Goal: Task Accomplishment & Management: Use online tool/utility

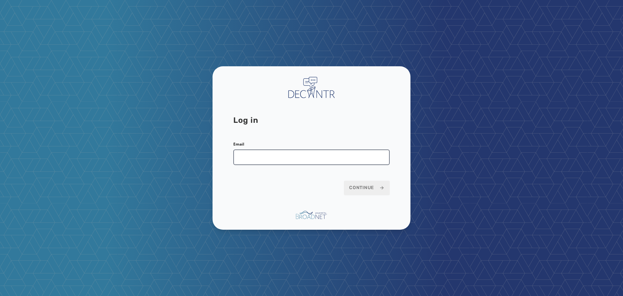
click at [268, 161] on input "Email" at bounding box center [311, 157] width 156 height 16
type input "**********"
click at [344, 180] on button "Continue" at bounding box center [367, 187] width 46 height 14
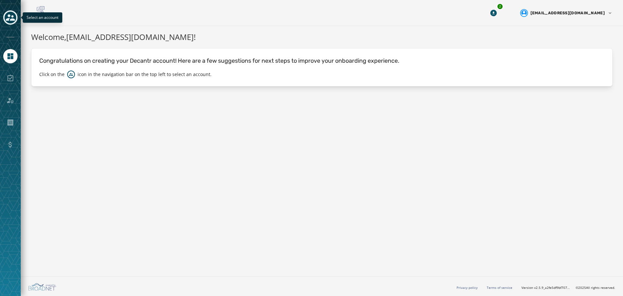
click at [12, 21] on icon "Toggle account select drawer" at bounding box center [10, 17] width 9 height 9
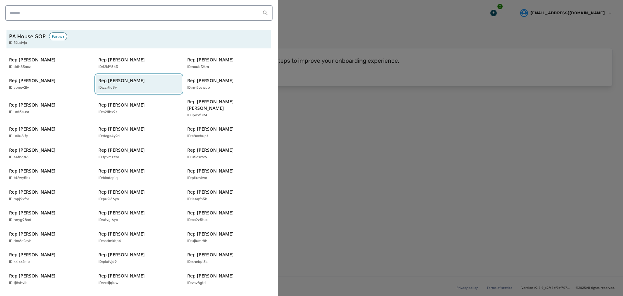
click at [117, 82] on p "Rep [PERSON_NAME]" at bounding box center [121, 80] width 46 height 6
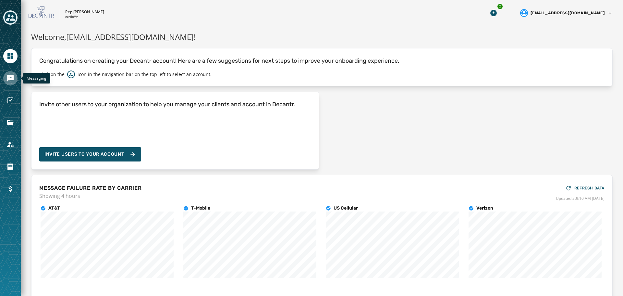
click at [7, 79] on icon "Navigate to Messaging" at bounding box center [10, 78] width 6 height 6
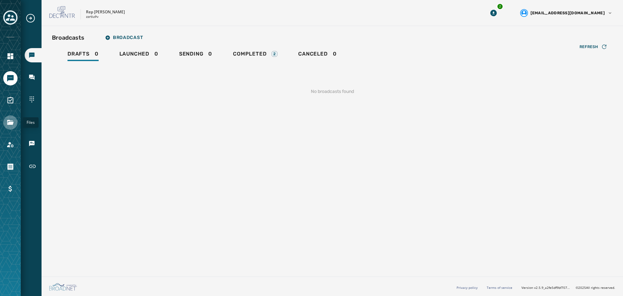
click at [7, 123] on icon "Navigate to Files" at bounding box center [10, 122] width 6 height 5
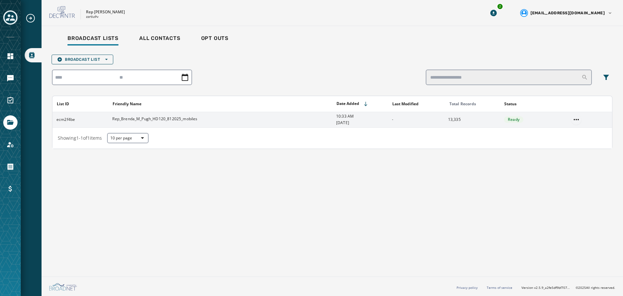
click at [578, 120] on html "Broadcast Lists Skip To Main Content Rep [PERSON_NAME] zzrtiu9v 2 [EMAIL_ADDRES…" at bounding box center [311, 148] width 623 height 296
click at [580, 142] on div "Delete list" at bounding box center [576, 143] width 29 height 10
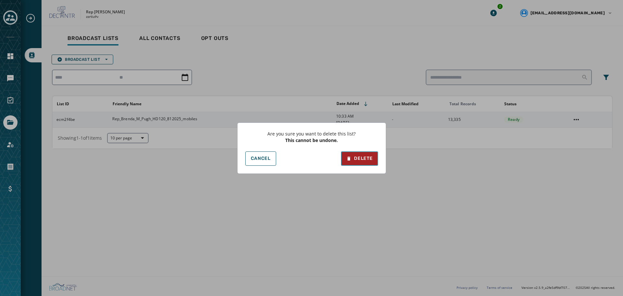
click at [359, 158] on div "Delete" at bounding box center [359, 158] width 26 height 6
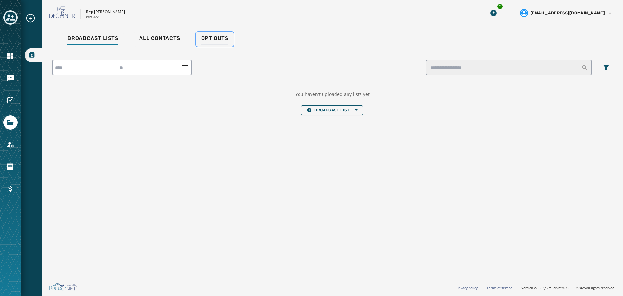
click at [210, 37] on span "Opt Outs" at bounding box center [214, 38] width 27 height 6
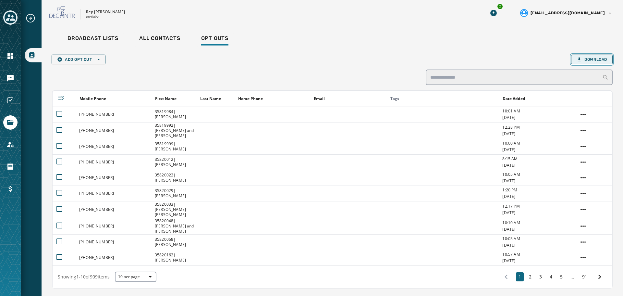
click at [575, 56] on button "Download" at bounding box center [592, 60] width 42 height 10
click at [497, 14] on icon "Download Menu" at bounding box center [493, 13] width 6 height 6
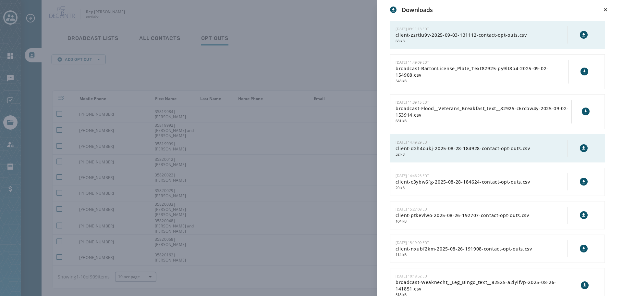
click at [581, 35] on icon at bounding box center [583, 34] width 5 height 5
click at [304, 43] on div "Downloads [DATE] 09:11:13 EDT client-zzrtiu9v-2025-09-03-131112-contact-opt-out…" at bounding box center [311, 148] width 623 height 296
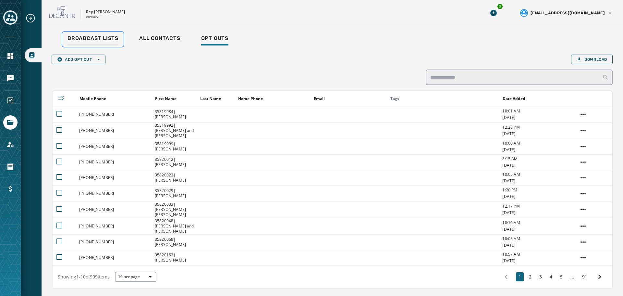
click at [99, 38] on span "Broadcast Lists" at bounding box center [92, 38] width 51 height 6
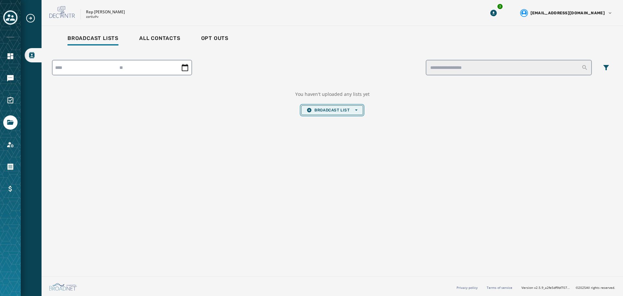
click at [328, 108] on span "Broadcast List Open options" at bounding box center [332, 109] width 51 height 5
click at [325, 117] on span "Upload List" at bounding box center [332, 119] width 51 height 5
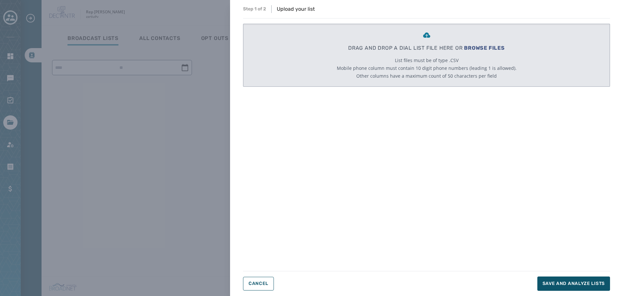
click at [500, 50] on span "BROWSE FILES" at bounding box center [484, 48] width 41 height 6
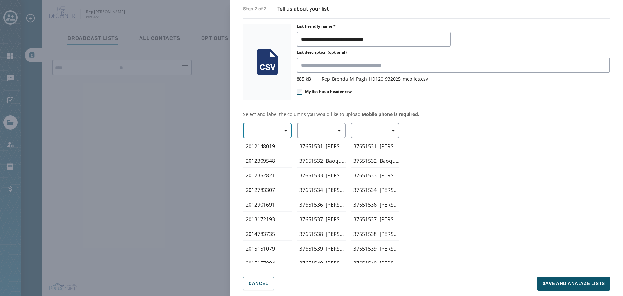
click at [271, 130] on button "button" at bounding box center [267, 131] width 49 height 16
drag, startPoint x: 267, startPoint y: 146, endPoint x: 290, endPoint y: 140, distance: 23.7
click at [267, 146] on span "Mobile Phone" at bounding box center [266, 145] width 30 height 6
click at [332, 131] on span "button" at bounding box center [337, 130] width 16 height 13
click at [317, 166] on span "First Name" at bounding box center [320, 168] width 30 height 6
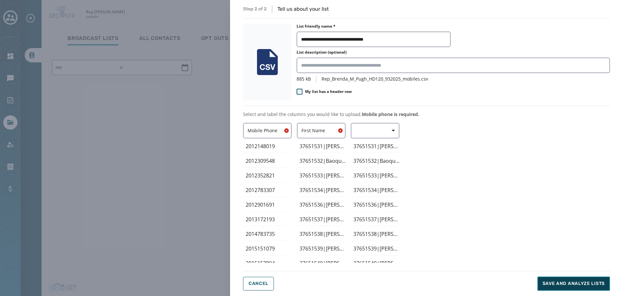
click at [568, 284] on span "Save and analyze lists" at bounding box center [573, 283] width 62 height 6
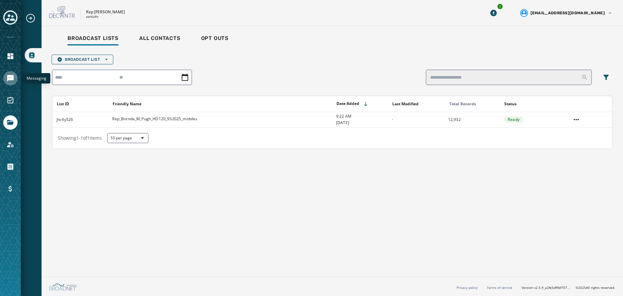
click at [10, 81] on icon "Navigate to Messaging" at bounding box center [10, 78] width 8 height 8
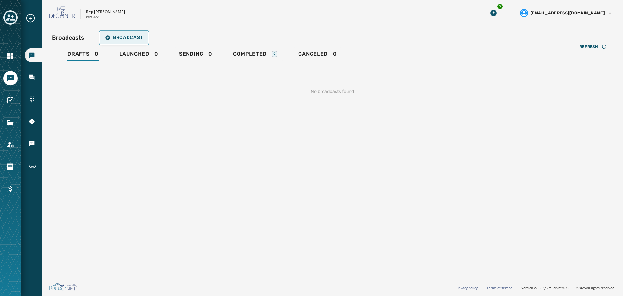
click at [130, 40] on span "Broadcast" at bounding box center [124, 37] width 38 height 5
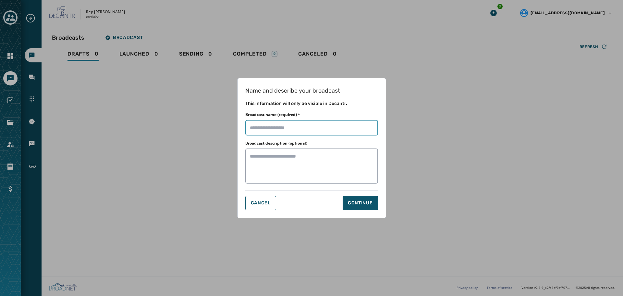
click at [293, 128] on input "Broadcast name (required) *" at bounding box center [311, 128] width 133 height 16
click at [274, 130] on input "Broadcast name (required) *" at bounding box center [311, 128] width 133 height 16
click at [306, 126] on input "Broadcast name (required) *" at bounding box center [311, 128] width 133 height 16
type input "**********"
click at [368, 201] on div "Continue" at bounding box center [360, 203] width 25 height 6
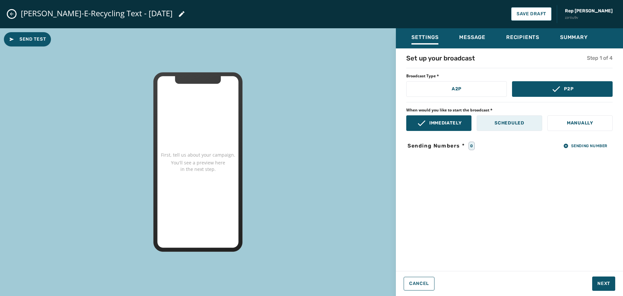
click at [516, 125] on p "Scheduled" at bounding box center [509, 123] width 30 height 6
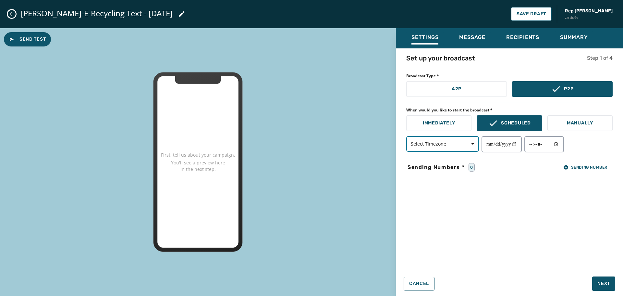
click at [456, 147] on button "Select Timezone" at bounding box center [442, 144] width 73 height 16
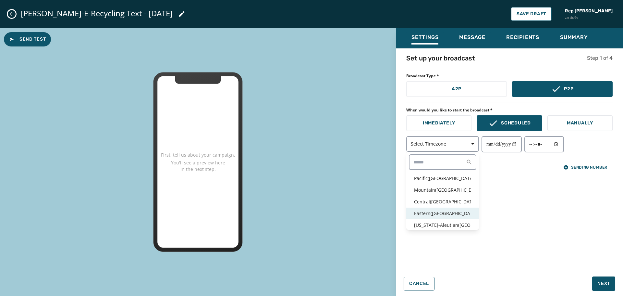
click at [441, 214] on p "Eastern ( [GEOGRAPHIC_DATA] / [GEOGRAPHIC_DATA] )" at bounding box center [442, 213] width 57 height 6
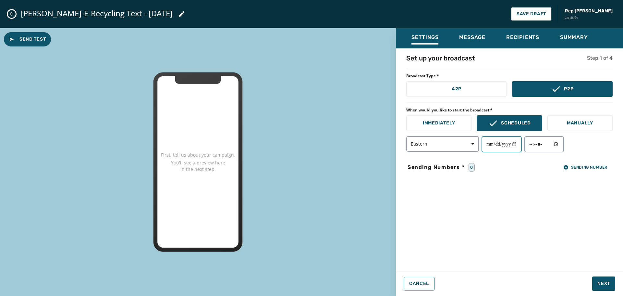
click at [521, 143] on input "date" at bounding box center [501, 144] width 40 height 16
type input "**********"
click at [557, 147] on input "time" at bounding box center [544, 144] width 40 height 16
click at [561, 145] on input "time" at bounding box center [544, 144] width 40 height 16
click at [562, 144] on input "time" at bounding box center [544, 144] width 40 height 16
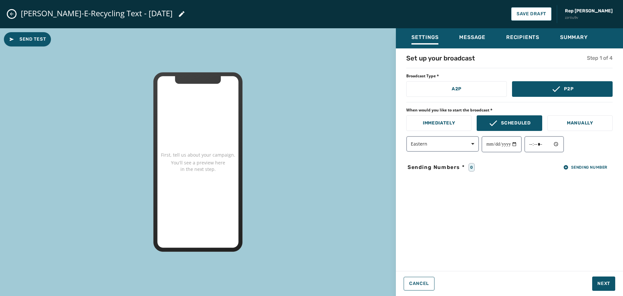
type input "*****"
click at [601, 152] on div "**********" at bounding box center [509, 158] width 227 height 208
click at [590, 165] on span "Sending Number" at bounding box center [585, 166] width 44 height 5
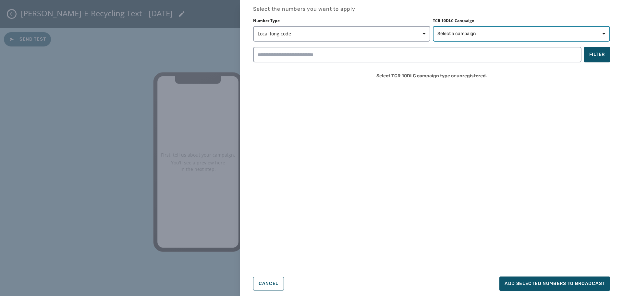
click at [532, 37] on button "Select a campaign" at bounding box center [521, 34] width 177 height 16
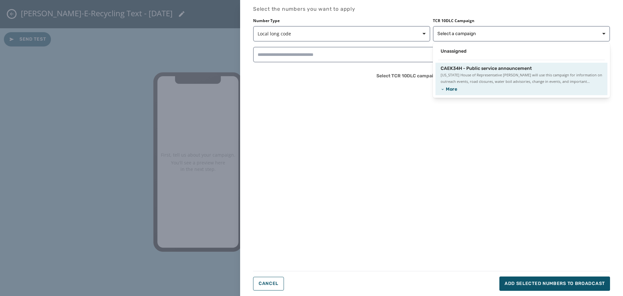
click at [489, 79] on span "[US_STATE] House of Representative [PERSON_NAME] will use this campaign for inf…" at bounding box center [522, 78] width 162 height 13
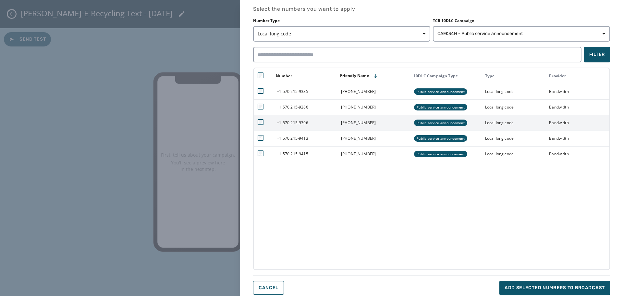
click at [259, 117] on td at bounding box center [263, 123] width 19 height 16
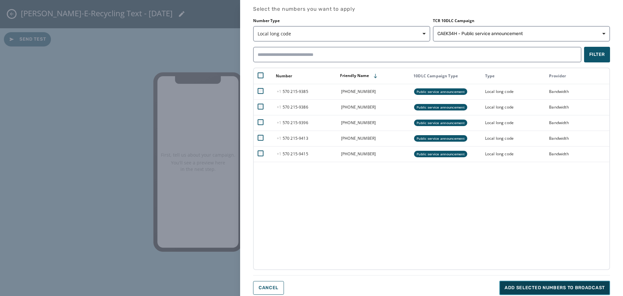
click at [558, 284] on span "Add selected numbers to broadcast" at bounding box center [555, 287] width 100 height 6
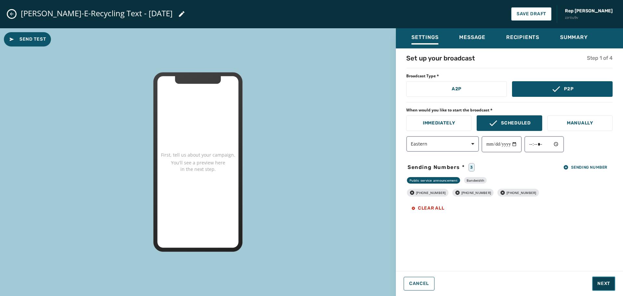
click at [609, 282] on span "Next" at bounding box center [603, 283] width 13 height 6
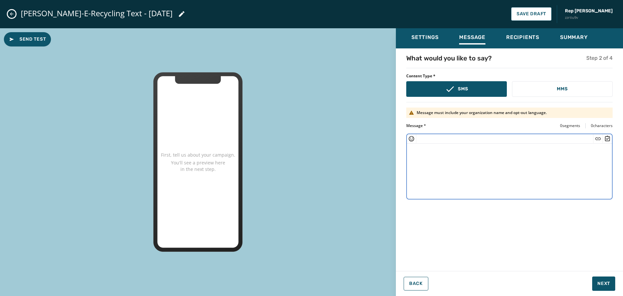
click at [431, 154] on textarea at bounding box center [509, 169] width 205 height 53
paste textarea "**********"
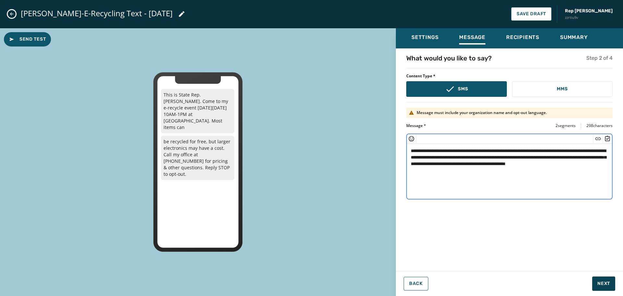
type textarea "**********"
click at [605, 278] on button "Next" at bounding box center [603, 283] width 23 height 14
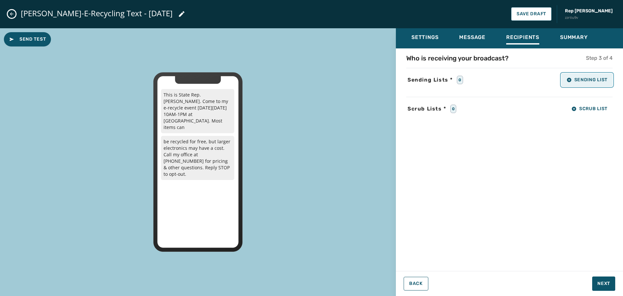
click at [583, 77] on button "Sending List" at bounding box center [586, 79] width 51 height 13
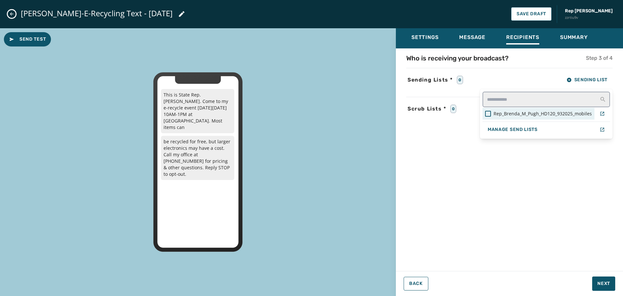
click at [516, 113] on span "Rep_Brenda_M_Pugh_HD120_932025_mobiles" at bounding box center [542, 113] width 98 height 6
click at [599, 278] on div "Settings Message Recipients Summary Who is receiving your broadcast? Step 3 of …" at bounding box center [509, 159] width 227 height 262
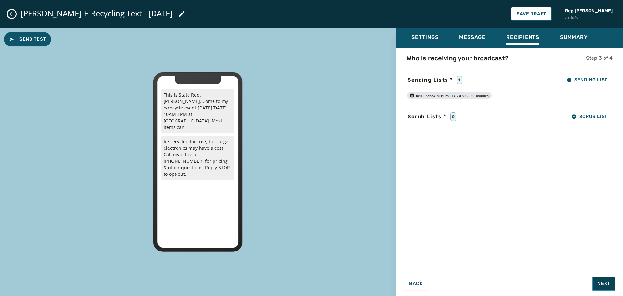
click at [603, 285] on span "Next" at bounding box center [603, 283] width 13 height 6
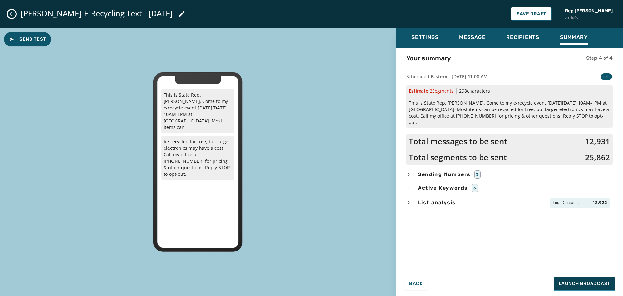
click at [603, 284] on span "Launch Broadcast" at bounding box center [584, 283] width 51 height 6
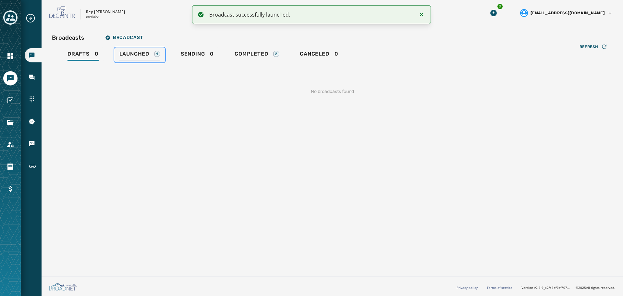
click at [128, 55] on span "Launched" at bounding box center [134, 54] width 30 height 6
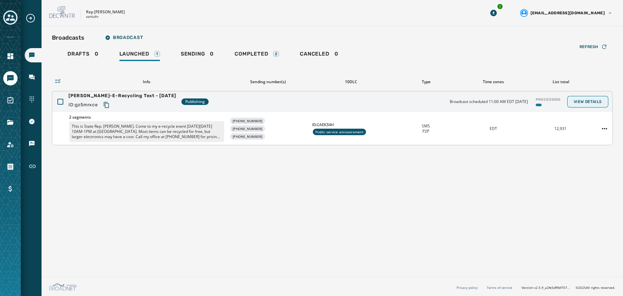
click at [586, 101] on span "View Details" at bounding box center [588, 101] width 28 height 5
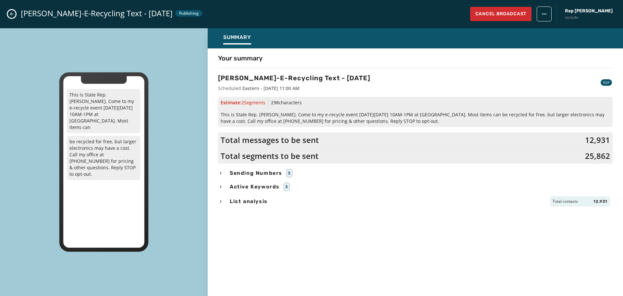
click at [262, 171] on span "Sending Numbers" at bounding box center [255, 173] width 55 height 8
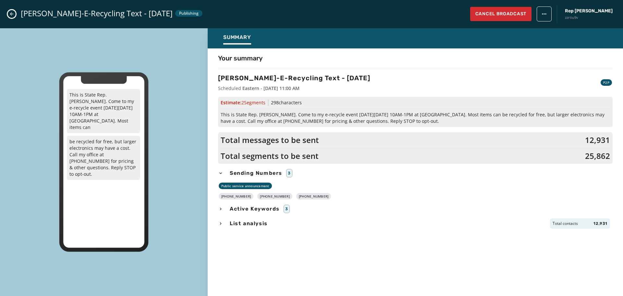
drag, startPoint x: 318, startPoint y: 196, endPoint x: 227, endPoint y: 197, distance: 90.9
click at [227, 197] on div "[PHONE_NUMBER] [PHONE_NUMBER] [PHONE_NUMBER]" at bounding box center [415, 196] width 395 height 6
copy div "[PHONE_NUMBER] [PHONE_NUMBER] [PHONE_NUMBER]"
click at [582, 186] on div "Public service announcement" at bounding box center [415, 185] width 395 height 6
drag, startPoint x: 477, startPoint y: 121, endPoint x: 232, endPoint y: 112, distance: 245.5
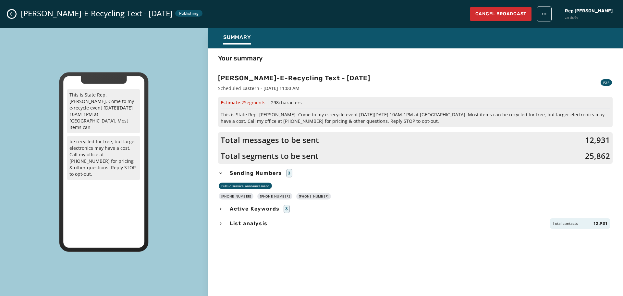
click at [232, 110] on div "Estimate: 2 Segment s 298 characters This is State Rep. [PERSON_NAME]. Come to …" at bounding box center [415, 112] width 395 height 30
click at [486, 122] on span "This is State Rep. [PERSON_NAME]. Come to my e-recycle event [DATE][DATE] 10AM-…" at bounding box center [415, 117] width 389 height 13
drag, startPoint x: 479, startPoint y: 122, endPoint x: 220, endPoint y: 116, distance: 258.7
click at [220, 116] on div "Estimate: 2 Segment s 298 characters This is State Rep. [PERSON_NAME]. Come to …" at bounding box center [415, 112] width 395 height 30
copy span "This is State Rep. [PERSON_NAME]. Come to my e-recycle event [DATE][DATE] 10AM-…"
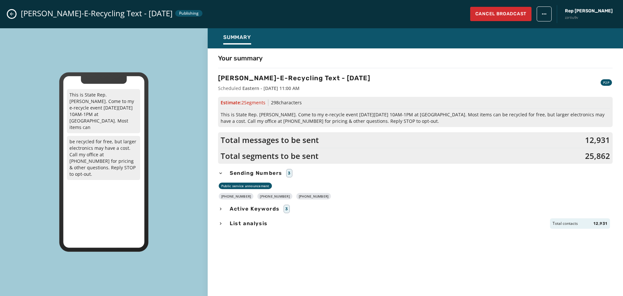
click at [16, 10] on div "[PERSON_NAME]-E-Recycling Text - [DATE] Publishing Cancel Broadcast Rep [PERSON…" at bounding box center [311, 14] width 623 height 28
click at [11, 13] on icon "Close admin drawer" at bounding box center [12, 14] width 4 height 4
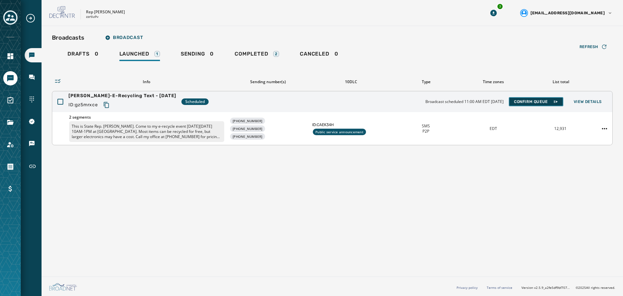
click at [534, 100] on span "Confirm Queue" at bounding box center [536, 101] width 44 height 5
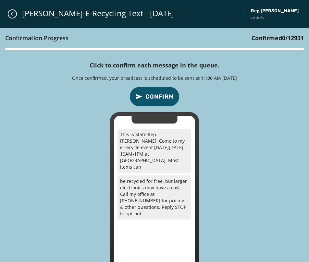
click at [246, 108] on div "Confirmation Progress Confirmed 0 / 12931 Click to confirm each message in the …" at bounding box center [154, 159] width 309 height 262
click at [157, 97] on span "Confirm" at bounding box center [159, 96] width 29 height 9
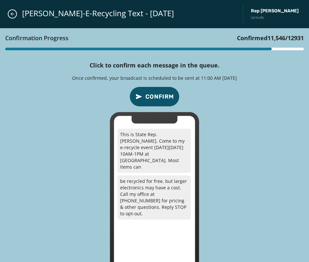
click at [225, 114] on div "Confirmation Progress Confirmed 11,546 / 12931 Click to confirm each message in…" at bounding box center [154, 159] width 309 height 262
click at [155, 91] on button "Confirm" at bounding box center [154, 97] width 50 height 20
drag, startPoint x: 196, startPoint y: 82, endPoint x: 190, endPoint y: 86, distance: 7.6
click at [197, 82] on div "Confirmation Progress Confirmed 12,803 / 12931 Click to confirm each message in…" at bounding box center [154, 159] width 309 height 262
click at [155, 91] on button "Confirm" at bounding box center [154, 97] width 50 height 20
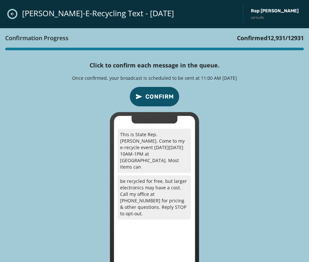
click at [16, 12] on button "Close admin drawer" at bounding box center [12, 13] width 9 height 9
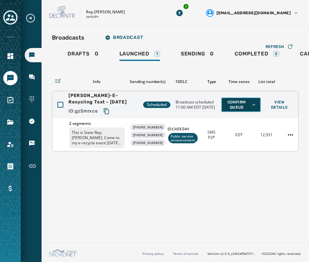
click at [234, 98] on button "Confirm Queue" at bounding box center [240, 105] width 39 height 14
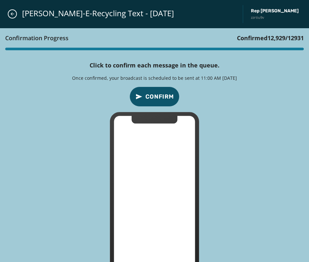
click at [161, 97] on span "Confirm" at bounding box center [159, 96] width 29 height 9
click at [10, 14] on icon "Close admin drawer" at bounding box center [12, 13] width 5 height 5
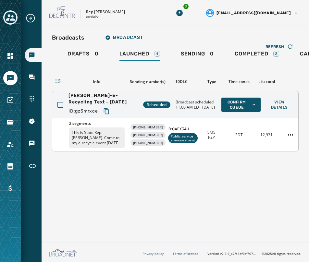
click at [229, 96] on div "[PERSON_NAME]-E-Recycling Text - [DATE] ID: gz5mrxce Scheduled Broadcast schedu…" at bounding box center [175, 104] width 246 height 27
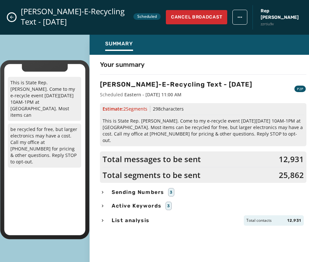
click at [10, 15] on icon "Close admin drawer" at bounding box center [11, 17] width 5 height 5
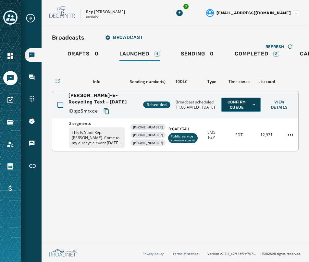
click at [240, 108] on span "Confirm Queue" at bounding box center [240, 105] width 29 height 10
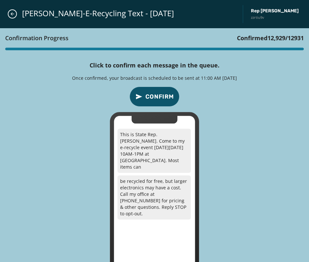
click at [153, 95] on span "Confirm" at bounding box center [159, 96] width 29 height 9
click at [154, 95] on span "Confirm" at bounding box center [159, 96] width 29 height 9
click at [161, 99] on span "Confirm" at bounding box center [159, 96] width 29 height 9
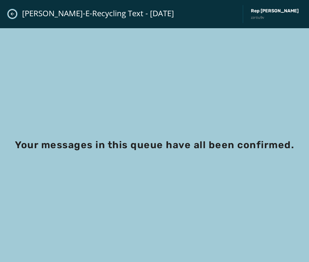
click at [11, 12] on icon "Close admin drawer" at bounding box center [12, 13] width 5 height 5
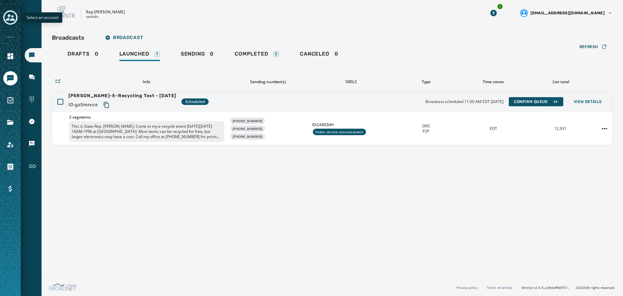
click at [10, 20] on icon "Toggle account select drawer" at bounding box center [10, 17] width 9 height 6
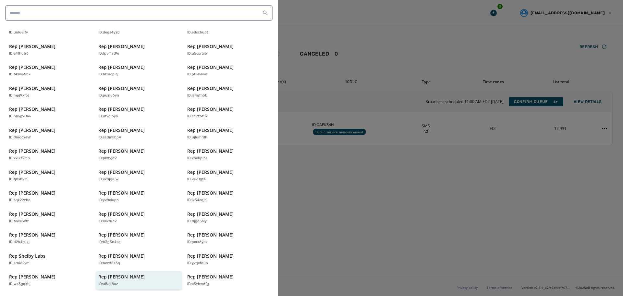
scroll to position [130, 0]
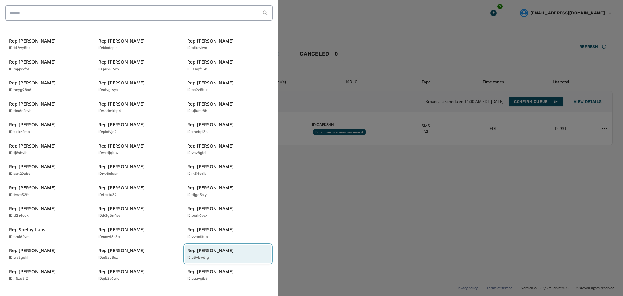
click at [190, 247] on p "Rep [PERSON_NAME]" at bounding box center [210, 250] width 46 height 6
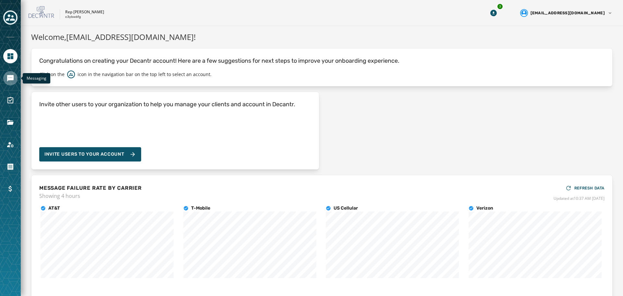
click at [10, 77] on icon "Navigate to Messaging" at bounding box center [10, 78] width 6 height 6
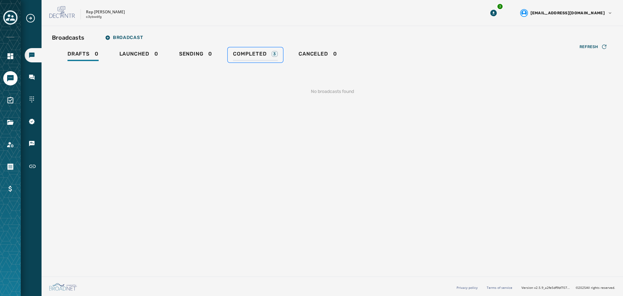
click at [240, 52] on span "Completed" at bounding box center [249, 54] width 33 height 6
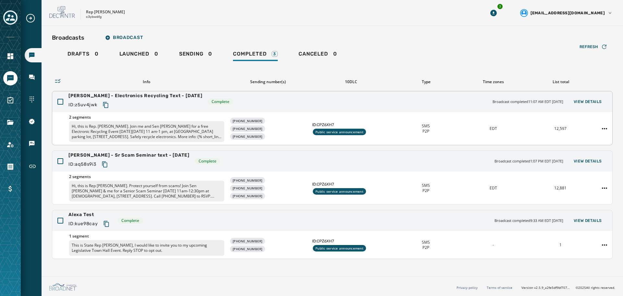
click at [150, 129] on p "Hi, this is Rep. [PERSON_NAME]. Join me and Sen [PERSON_NAME] for a free Electr…" at bounding box center [146, 131] width 155 height 21
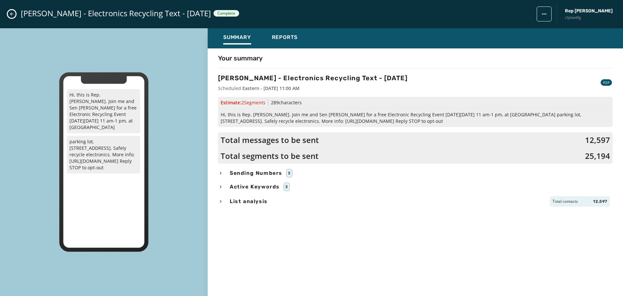
drag, startPoint x: 370, startPoint y: 121, endPoint x: 321, endPoint y: 121, distance: 48.7
click at [321, 121] on span "Hi, this is Rep. [PERSON_NAME]. Join me and Sen [PERSON_NAME] for a free Electr…" at bounding box center [415, 117] width 389 height 13
copy span "[URL][DOMAIN_NAME]"
click at [11, 14] on icon "Close admin drawer" at bounding box center [12, 14] width 4 height 4
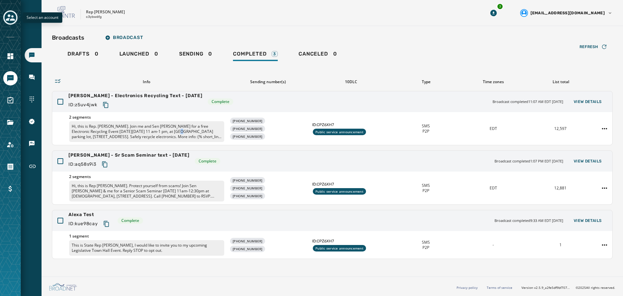
click at [9, 19] on icon "Toggle account select drawer" at bounding box center [10, 17] width 9 height 9
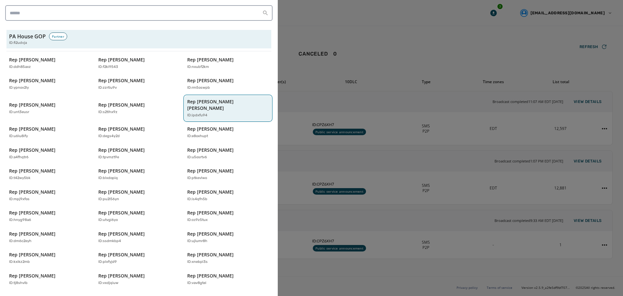
click at [206, 113] on div "ID: ipdxfu94" at bounding box center [224, 116] width 75 height 6
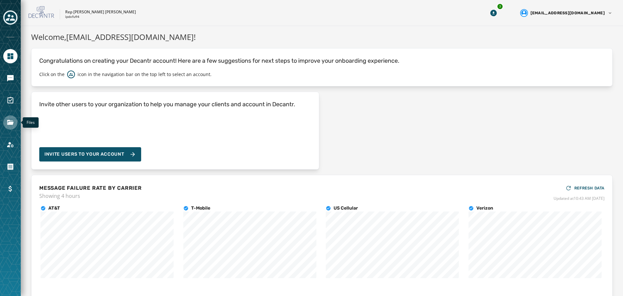
click at [11, 125] on icon "Navigate to Files" at bounding box center [10, 122] width 8 height 8
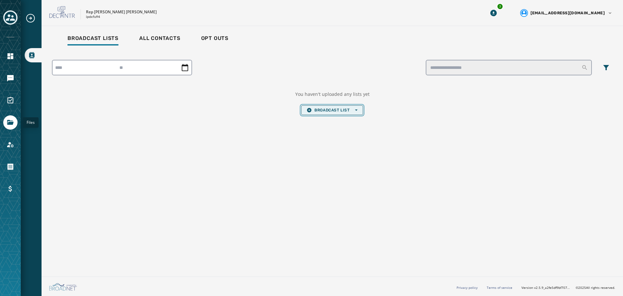
click at [343, 109] on span "Broadcast List Open options" at bounding box center [332, 109] width 51 height 5
click at [331, 116] on button "Upload List" at bounding box center [331, 119] width 61 height 9
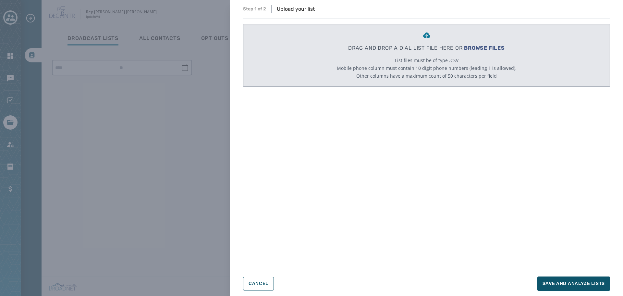
click at [490, 45] on span "BROWSE FILES" at bounding box center [484, 48] width 41 height 6
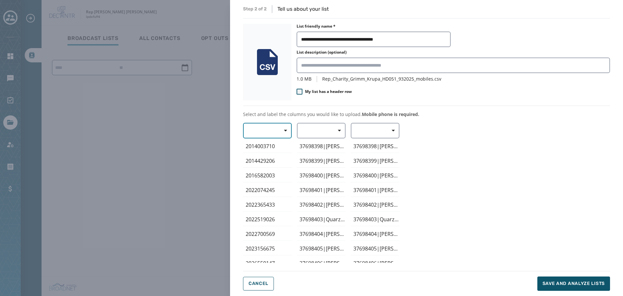
click at [272, 133] on button "button" at bounding box center [267, 131] width 49 height 16
click at [267, 146] on span "Mobile Phone" at bounding box center [266, 145] width 30 height 6
click at [333, 133] on span "button" at bounding box center [337, 130] width 16 height 13
drag, startPoint x: 326, startPoint y: 165, endPoint x: 330, endPoint y: 167, distance: 3.5
click at [326, 166] on span "First Name" at bounding box center [320, 168] width 30 height 6
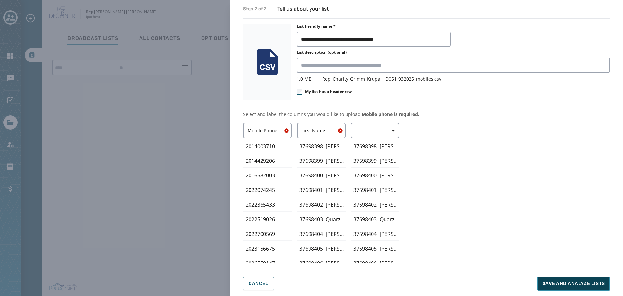
click at [574, 285] on span "Save and analyze lists" at bounding box center [573, 283] width 62 height 6
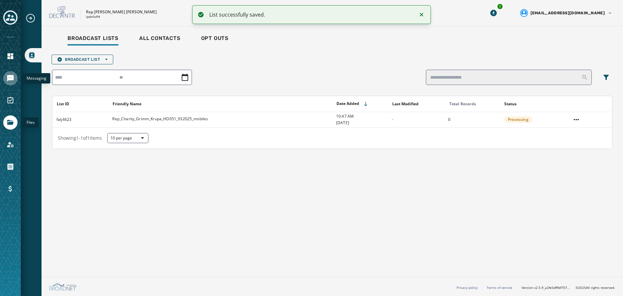
click at [13, 81] on icon "Navigate to Messaging" at bounding box center [10, 78] width 8 height 8
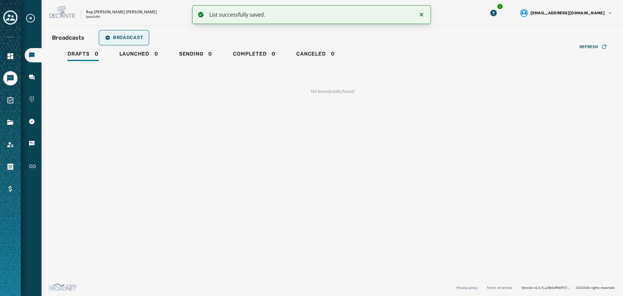
click at [123, 36] on span "Broadcast" at bounding box center [124, 37] width 38 height 5
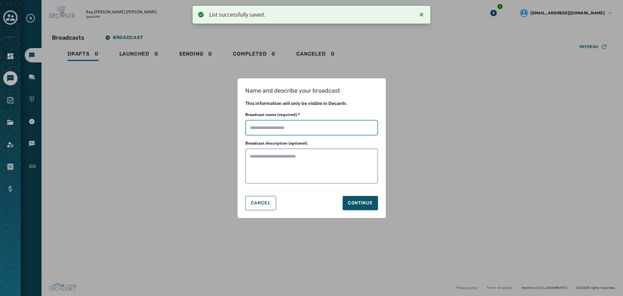
click at [278, 125] on input "Broadcast name (required) *" at bounding box center [311, 128] width 133 height 16
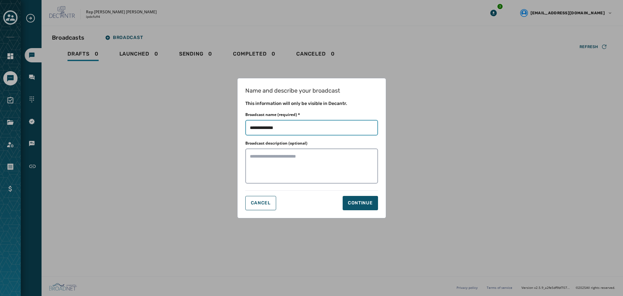
click at [304, 125] on input "Broadcast name (required) *" at bounding box center [311, 128] width 133 height 16
click at [321, 128] on input "Broadcast name (required) *" at bounding box center [311, 128] width 133 height 16
click at [320, 128] on input "Broadcast name (required) *" at bounding box center [311, 128] width 133 height 16
click at [334, 126] on input "Broadcast name (required) *" at bounding box center [311, 128] width 133 height 16
type input "**********"
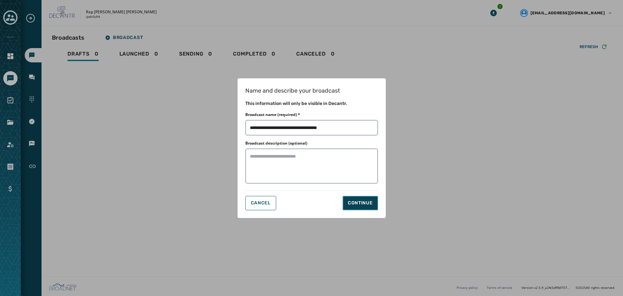
click at [368, 201] on div "Continue" at bounding box center [360, 203] width 25 height 6
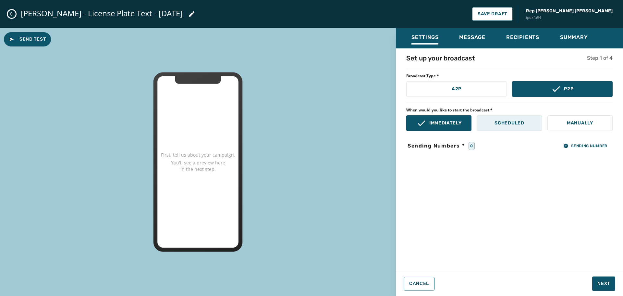
click at [514, 128] on button "Scheduled" at bounding box center [509, 123] width 65 height 16
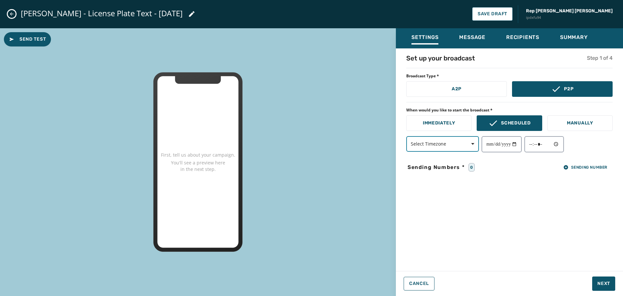
click at [445, 147] on button "Select Timezone" at bounding box center [442, 144] width 73 height 16
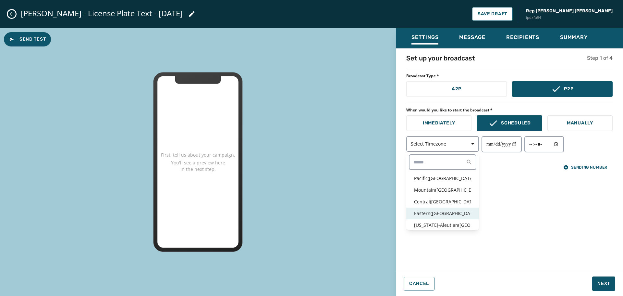
click at [436, 210] on p "Eastern ( [GEOGRAPHIC_DATA] / [GEOGRAPHIC_DATA] )" at bounding box center [442, 213] width 57 height 6
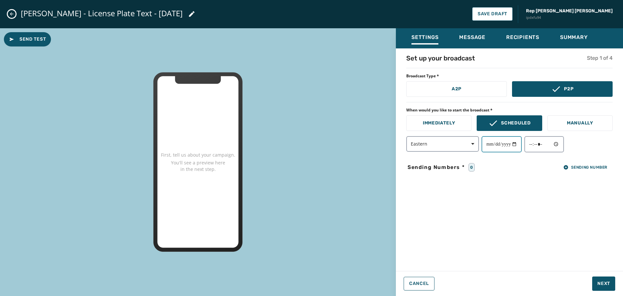
click at [515, 143] on input "date" at bounding box center [501, 144] width 40 height 16
click at [517, 145] on input "date" at bounding box center [501, 144] width 40 height 16
type input "**********"
click at [571, 142] on div "**********" at bounding box center [509, 144] width 206 height 16
click at [563, 144] on input "time" at bounding box center [544, 144] width 40 height 16
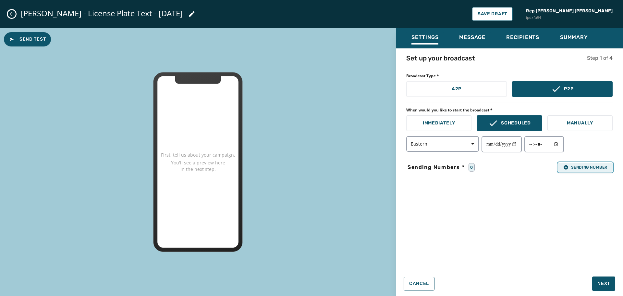
type input "*****"
click at [602, 169] on span "Sending Number" at bounding box center [585, 166] width 44 height 5
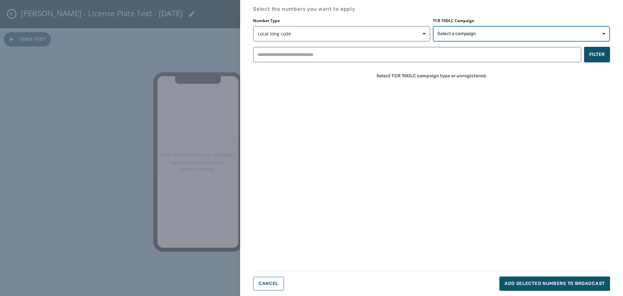
click at [550, 35] on span "Select a campaign" at bounding box center [521, 33] width 168 height 6
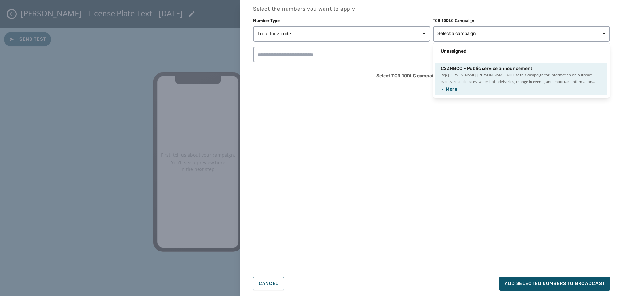
click at [516, 74] on span "Rep [PERSON_NAME] [PERSON_NAME] will use this campaign for information on outre…" at bounding box center [522, 78] width 162 height 13
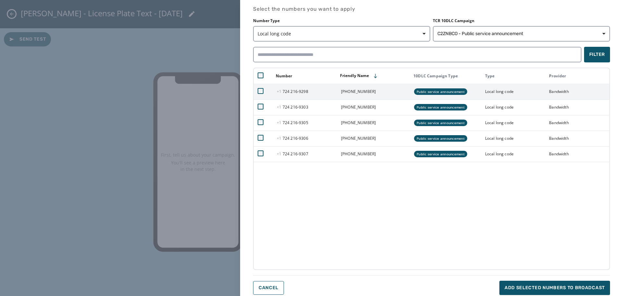
click at [260, 93] on td at bounding box center [263, 92] width 19 height 16
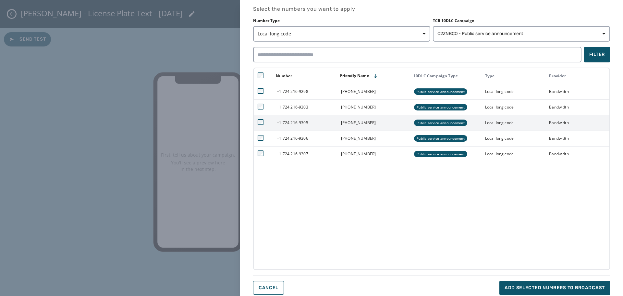
click at [257, 122] on td at bounding box center [263, 123] width 19 height 16
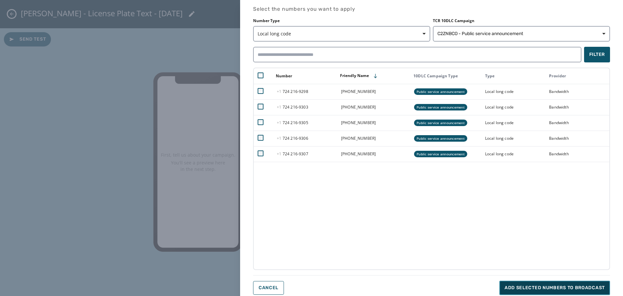
click at [561, 288] on span "Add selected numbers to broadcast" at bounding box center [555, 287] width 100 height 6
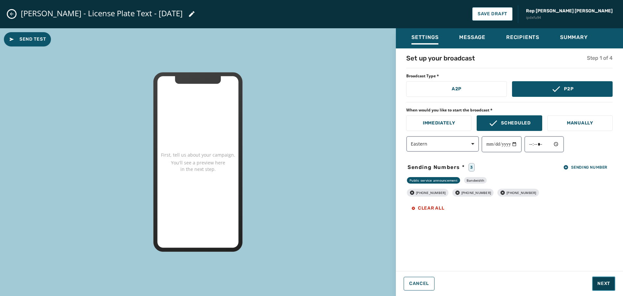
click at [610, 284] on span "Next" at bounding box center [603, 283] width 13 height 6
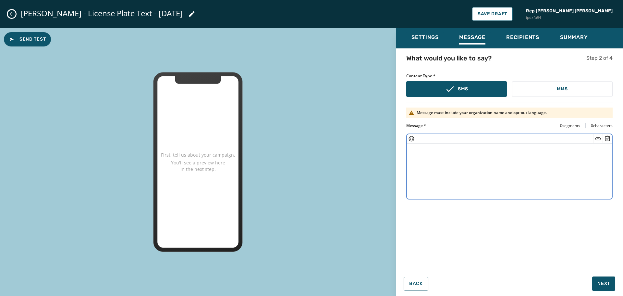
click at [426, 154] on textarea at bounding box center [509, 169] width 205 height 53
paste textarea "**********"
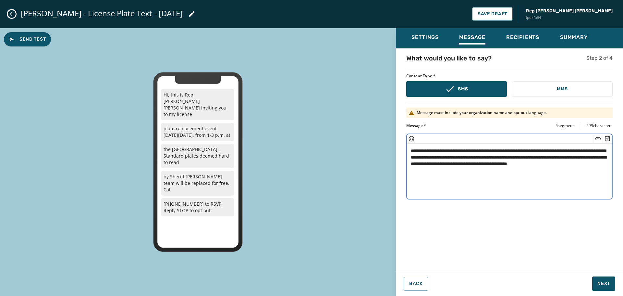
click at [410, 151] on textarea "**********" at bounding box center [509, 169] width 205 height 53
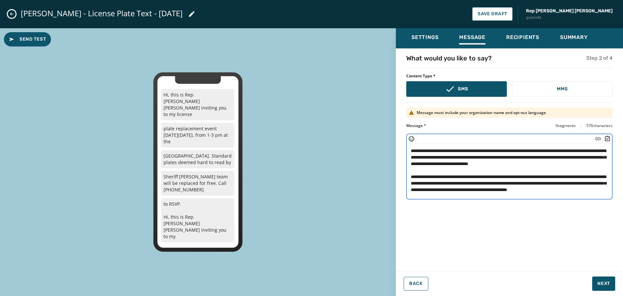
scroll to position [13, 0]
drag, startPoint x: 429, startPoint y: 189, endPoint x: 409, endPoint y: 171, distance: 26.6
click at [409, 171] on textarea "**********" at bounding box center [509, 169] width 205 height 53
click at [480, 157] on textarea "**********" at bounding box center [509, 169] width 205 height 53
drag, startPoint x: 490, startPoint y: 190, endPoint x: 407, endPoint y: 165, distance: 86.1
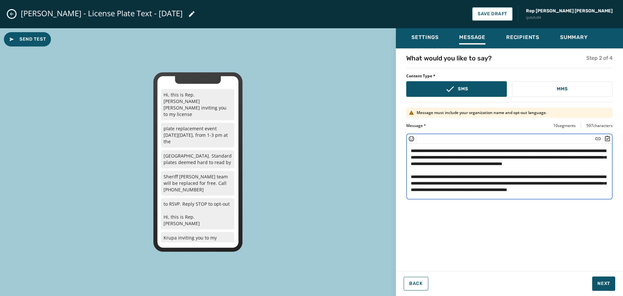
click at [407, 165] on textarea "**********" at bounding box center [509, 169] width 205 height 53
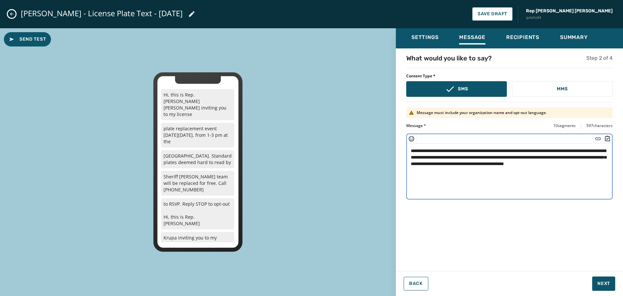
scroll to position [0, 0]
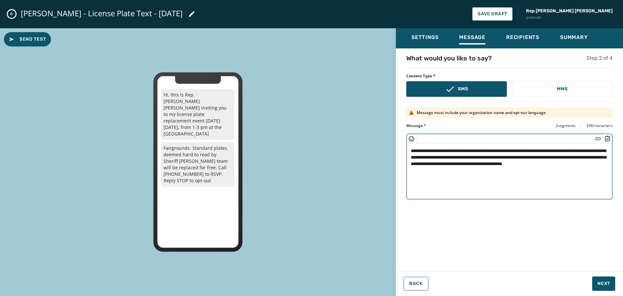
type textarea "**********"
click at [590, 249] on div "**********" at bounding box center [509, 158] width 227 height 208
click at [609, 283] on span "Next" at bounding box center [603, 283] width 13 height 6
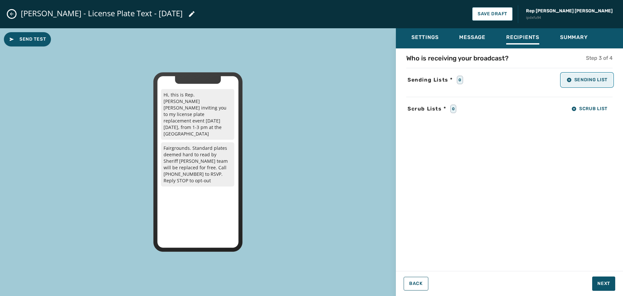
click at [584, 79] on span "Sending List" at bounding box center [586, 79] width 41 height 5
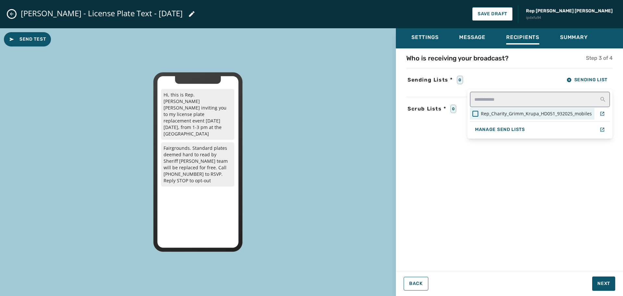
click at [508, 116] on span "Rep_Charity_Grimm_Krupa_HD051_932025_mobiles" at bounding box center [536, 113] width 111 height 6
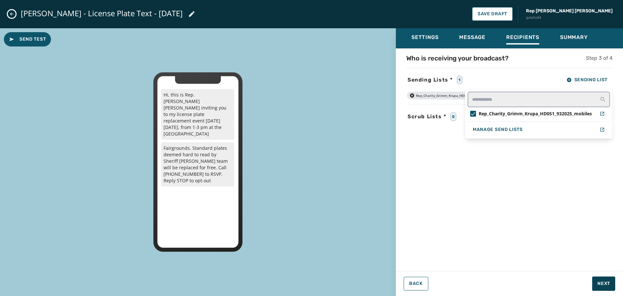
click at [603, 282] on div "Settings Message Recipients Summary Who is receiving your broadcast? Step 3 of …" at bounding box center [509, 159] width 227 height 262
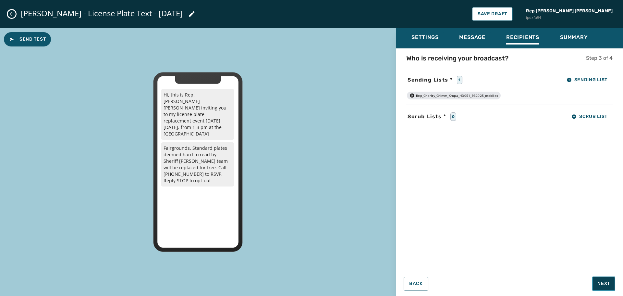
click at [604, 285] on span "Next" at bounding box center [603, 283] width 13 height 6
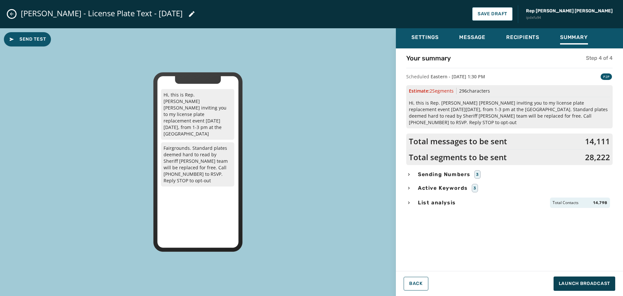
click at [469, 229] on div "Your summary Step 4 of 4 Scheduled Eastern - [DATE] 1:30 PM P2P Estimate: 2 Seg…" at bounding box center [509, 158] width 227 height 208
click at [470, 228] on div "Your summary Step 4 of 4 Scheduled Eastern - [DATE] 1:30 PM P2P Estimate: 2 Seg…" at bounding box center [509, 158] width 227 height 208
click at [470, 231] on div "Your summary Step 4 of 4 Scheduled Eastern - [DATE] 1:30 PM P2P Estimate: 2 Seg…" at bounding box center [509, 158] width 227 height 208
click at [575, 243] on div "Your summary Step 4 of 4 Scheduled Eastern - [DATE] 1:30 PM P2P Estimate: 2 Seg…" at bounding box center [509, 158] width 227 height 208
click at [604, 285] on span "Launch Broadcast" at bounding box center [584, 283] width 51 height 6
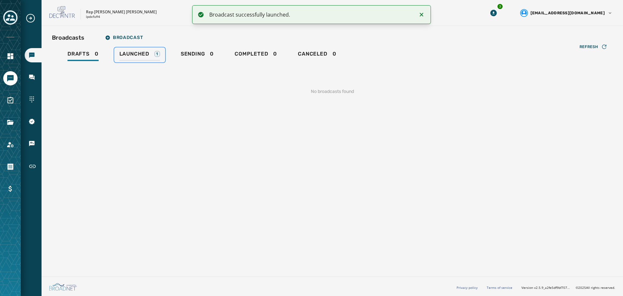
click at [135, 48] on link "Launched 1" at bounding box center [139, 54] width 51 height 15
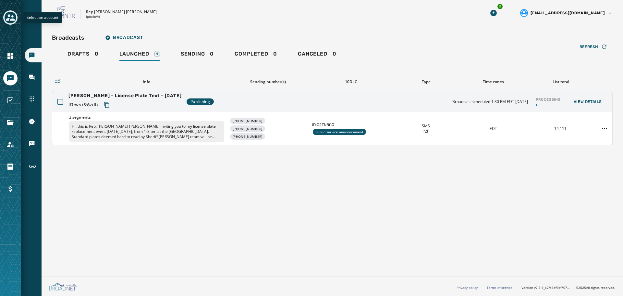
click at [13, 19] on icon "Toggle account select drawer" at bounding box center [10, 17] width 9 height 6
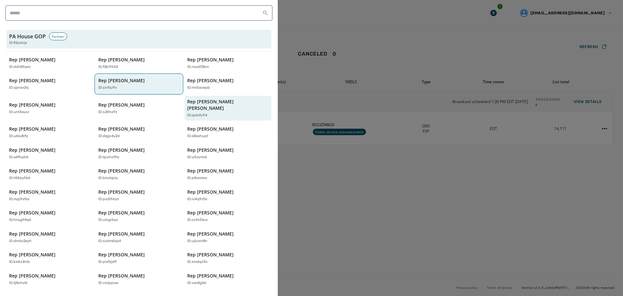
click at [134, 79] on p "Rep [PERSON_NAME]" at bounding box center [121, 80] width 46 height 6
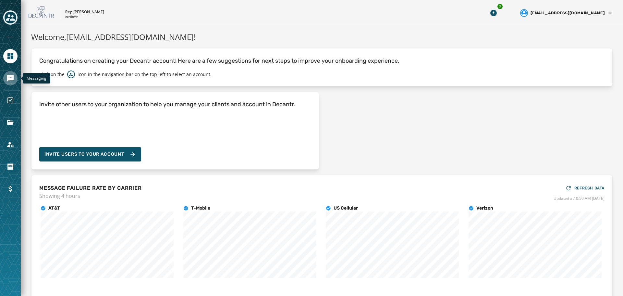
click at [12, 80] on icon "Navigate to Messaging" at bounding box center [10, 78] width 6 height 6
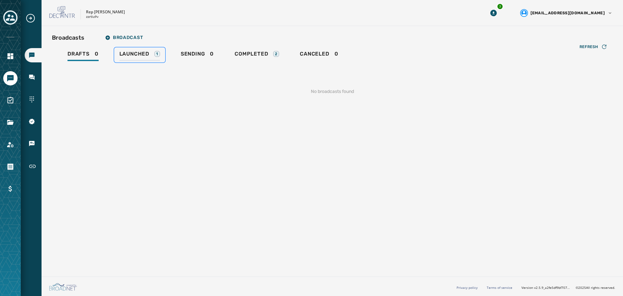
click at [144, 54] on span "Launched" at bounding box center [134, 54] width 30 height 6
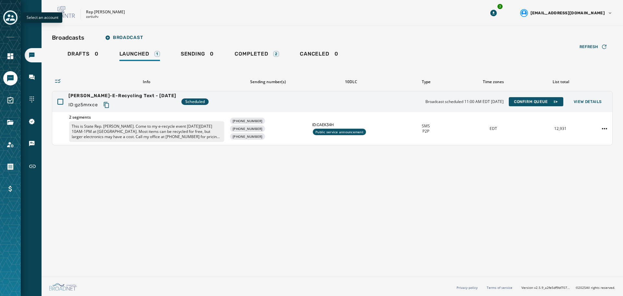
click at [11, 19] on icon "Toggle account select drawer" at bounding box center [10, 17] width 9 height 6
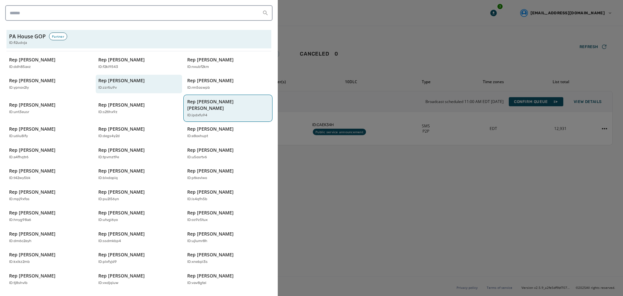
click at [210, 112] on button "Rep [PERSON_NAME] [PERSON_NAME] ID: ipdxfu94" at bounding box center [228, 108] width 87 height 25
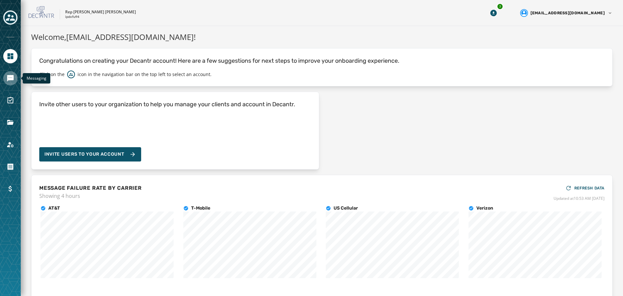
click at [11, 79] on icon "Navigate to Messaging" at bounding box center [10, 78] width 6 height 6
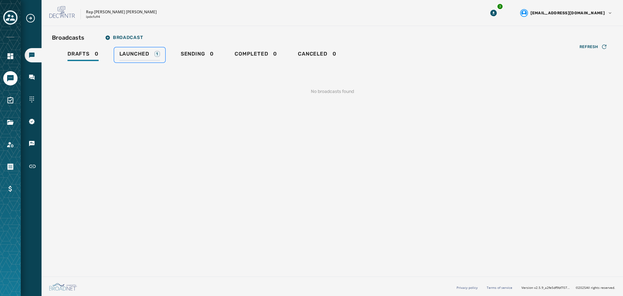
click at [127, 53] on span "Launched" at bounding box center [134, 54] width 30 height 6
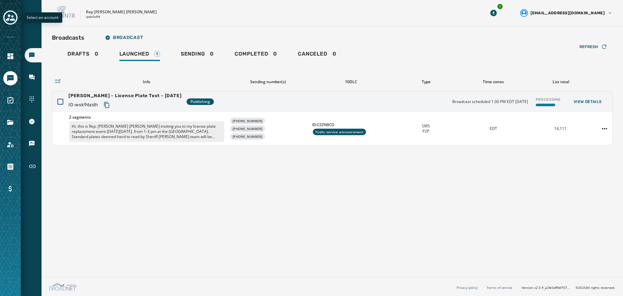
click at [11, 13] on icon "Toggle account select drawer" at bounding box center [10, 17] width 9 height 9
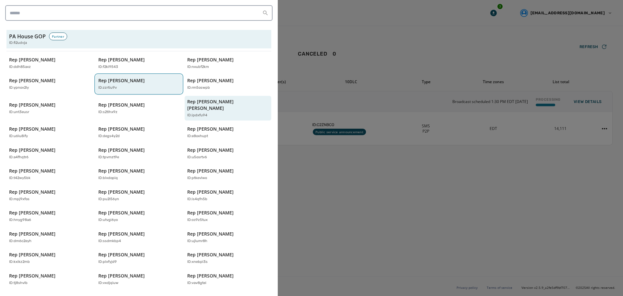
click at [144, 81] on div "Rep [PERSON_NAME] ID: zzrtiu9v" at bounding box center [135, 83] width 75 height 13
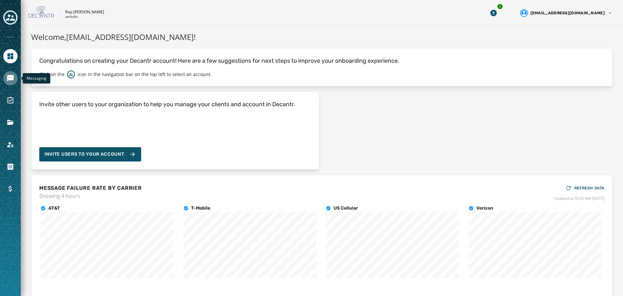
click at [7, 79] on icon "Navigate to Messaging" at bounding box center [10, 78] width 6 height 6
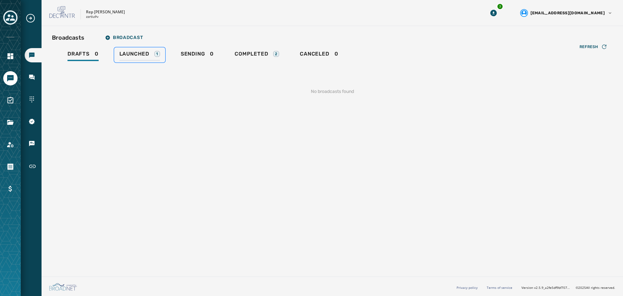
drag, startPoint x: 134, startPoint y: 55, endPoint x: 144, endPoint y: 58, distance: 10.0
click at [135, 55] on span "Launched" at bounding box center [134, 54] width 30 height 6
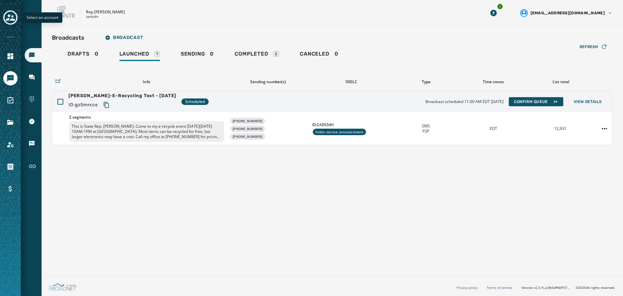
click at [7, 20] on icon "Toggle account select drawer" at bounding box center [10, 17] width 9 height 6
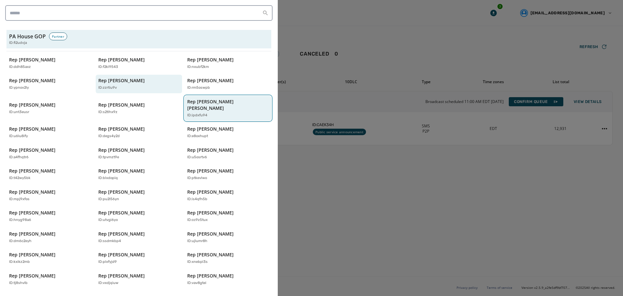
click at [223, 100] on p "Rep [PERSON_NAME] [PERSON_NAME]" at bounding box center [224, 104] width 75 height 13
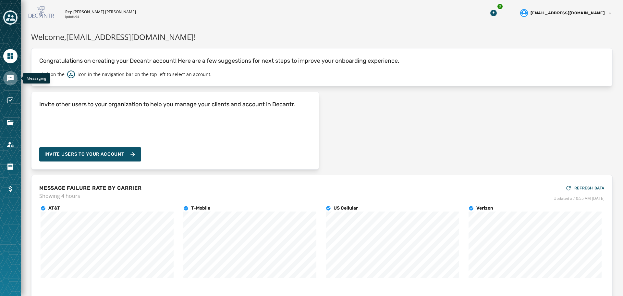
click at [8, 78] on icon "Navigate to Messaging" at bounding box center [10, 78] width 6 height 6
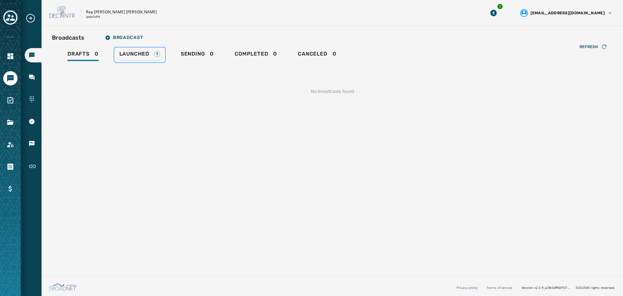
click at [135, 51] on span "Launched" at bounding box center [134, 54] width 30 height 6
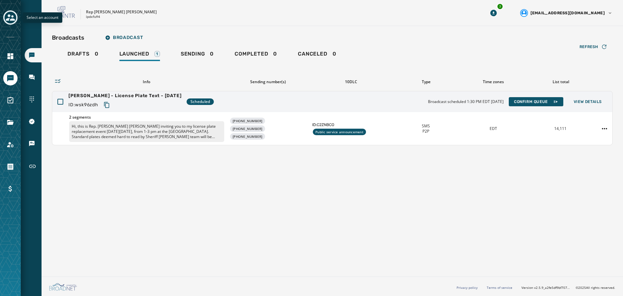
click at [6, 16] on icon "Toggle account select drawer" at bounding box center [10, 17] width 9 height 9
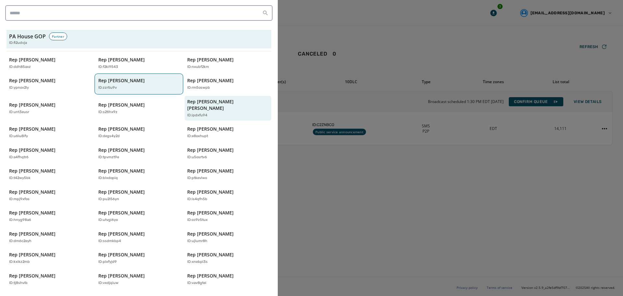
click at [126, 81] on p "Rep [PERSON_NAME]" at bounding box center [121, 80] width 46 height 6
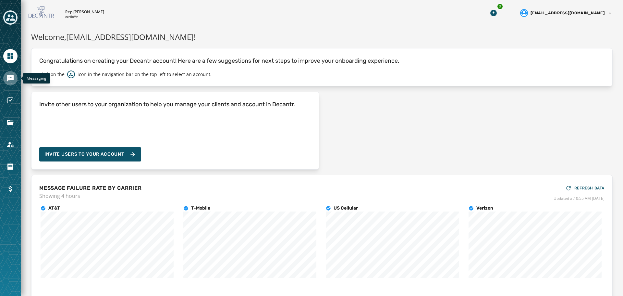
click at [11, 78] on icon "Navigate to Messaging" at bounding box center [10, 78] width 6 height 6
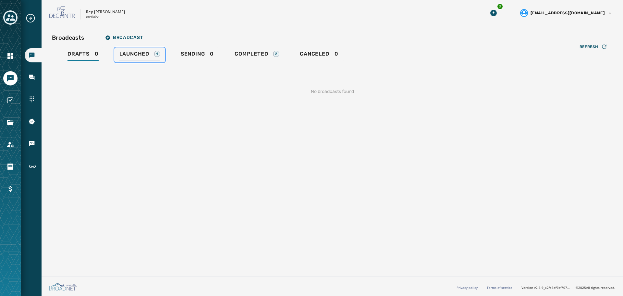
click at [141, 52] on span "Launched" at bounding box center [134, 54] width 30 height 6
click at [189, 53] on span "Sending" at bounding box center [191, 54] width 24 height 6
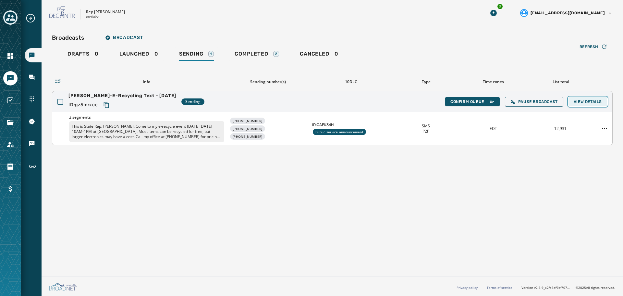
click at [600, 102] on span "View Details" at bounding box center [588, 101] width 28 height 5
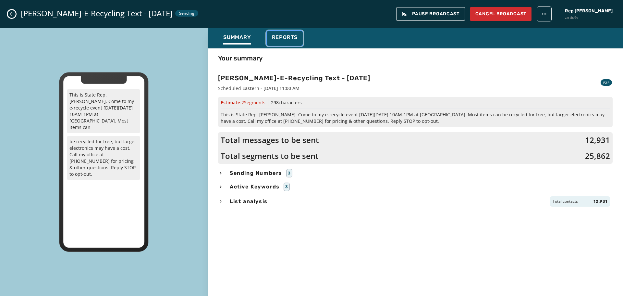
click at [282, 39] on span "Reports" at bounding box center [285, 37] width 26 height 6
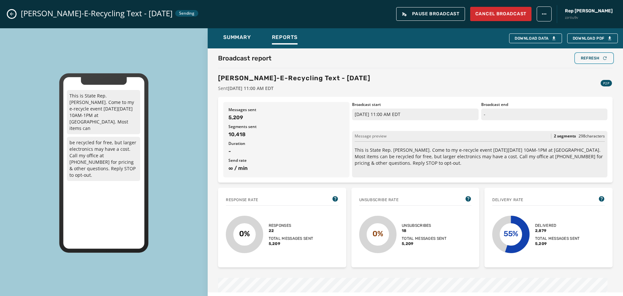
click at [587, 60] on div "Refresh" at bounding box center [594, 57] width 27 height 5
click at [582, 58] on div "Refresh" at bounding box center [594, 57] width 27 height 5
click at [591, 63] on div "Broadcast report Refresh [PERSON_NAME]-E-Recycling Text - [DATE] Sent [DATE] 11…" at bounding box center [415, 73] width 395 height 38
click at [588, 60] on div "Refresh" at bounding box center [594, 57] width 27 height 5
click at [584, 60] on div "Refresh" at bounding box center [594, 57] width 27 height 5
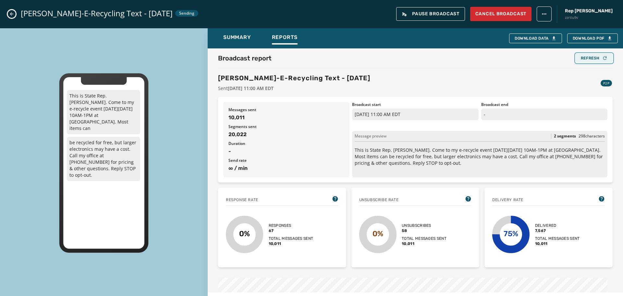
click at [589, 57] on div "Refresh" at bounding box center [594, 57] width 27 height 5
click at [587, 60] on div "Refresh" at bounding box center [594, 57] width 27 height 5
click at [586, 58] on div "Refresh" at bounding box center [594, 57] width 27 height 5
click at [588, 55] on div "Refresh" at bounding box center [594, 57] width 27 height 5
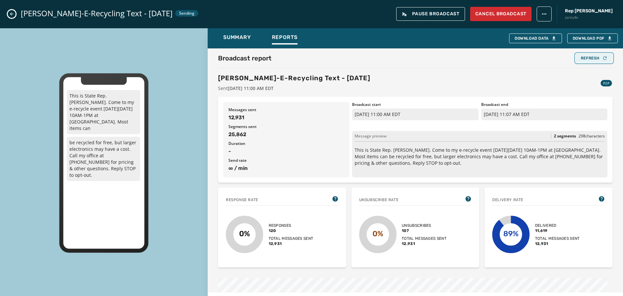
click at [584, 55] on div "Refresh" at bounding box center [594, 57] width 27 height 5
click at [581, 57] on div "Refresh" at bounding box center [594, 57] width 27 height 5
click at [12, 12] on icon "Close admin drawer" at bounding box center [11, 13] width 5 height 5
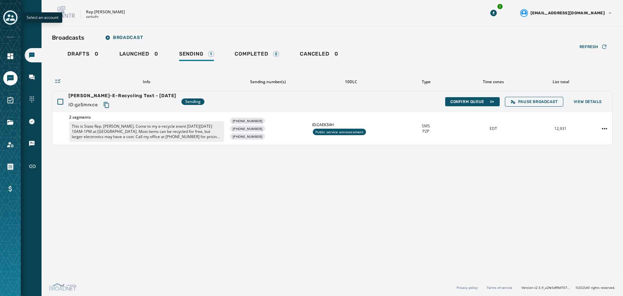
click at [10, 17] on icon "Toggle account select drawer" at bounding box center [10, 17] width 9 height 9
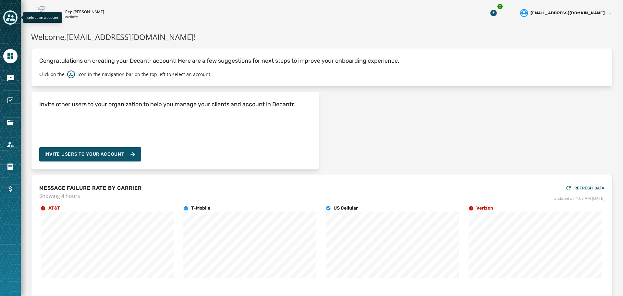
click at [10, 20] on icon "Toggle account select drawer" at bounding box center [10, 17] width 9 height 6
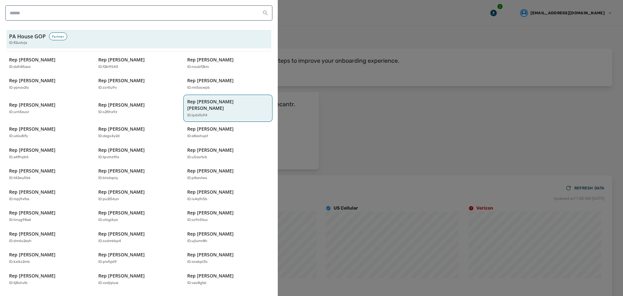
click at [226, 113] on div "ID: ipdxfu94" at bounding box center [224, 116] width 75 height 6
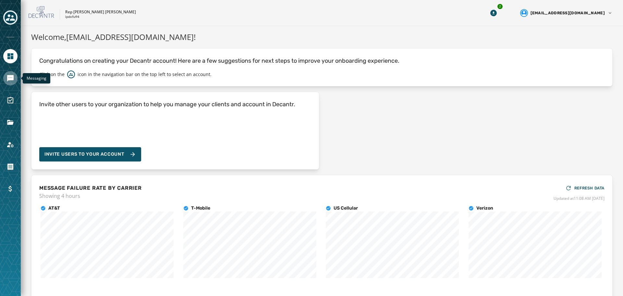
click at [13, 79] on icon "Navigate to Messaging" at bounding box center [10, 78] width 6 height 6
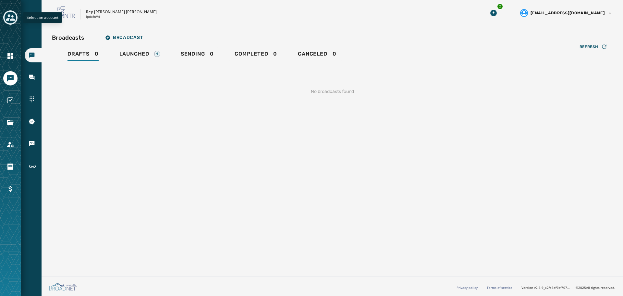
click at [9, 19] on icon "Toggle account select drawer" at bounding box center [10, 17] width 9 height 6
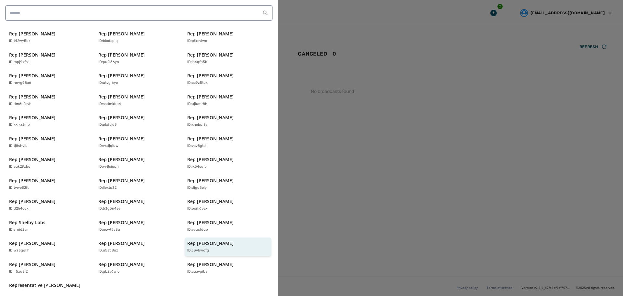
scroll to position [139, 0]
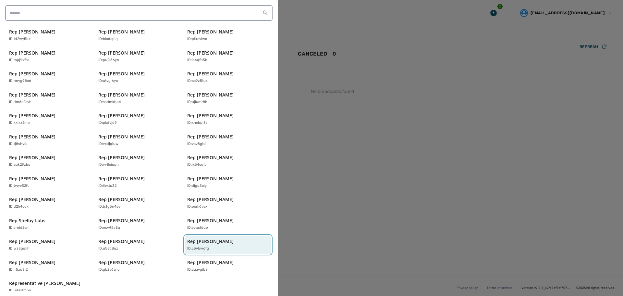
click at [205, 238] on p "Rep [PERSON_NAME]" at bounding box center [210, 241] width 46 height 6
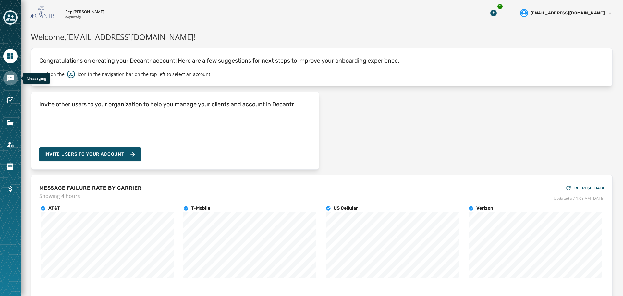
click at [8, 78] on icon "Navigate to Messaging" at bounding box center [10, 78] width 6 height 6
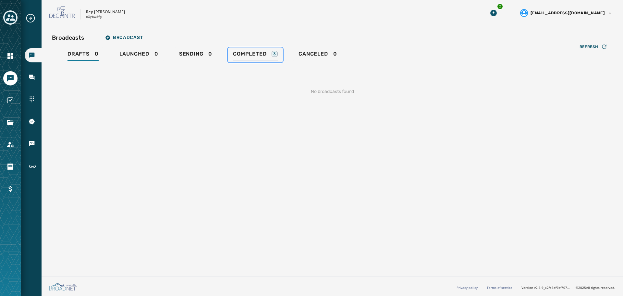
click at [233, 54] on link "Completed 3" at bounding box center [255, 54] width 55 height 15
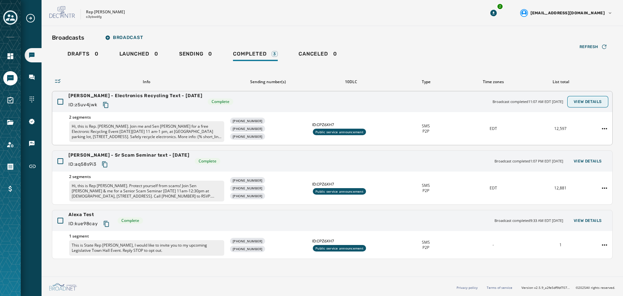
click at [593, 102] on span "View Details" at bounding box center [588, 101] width 28 height 5
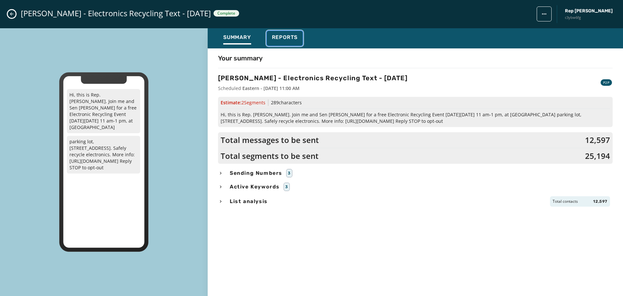
click at [290, 36] on span "Reports" at bounding box center [285, 37] width 26 height 6
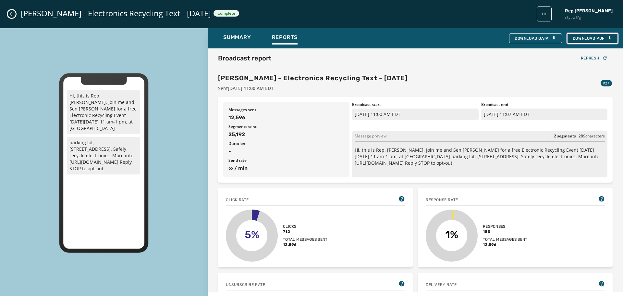
click at [600, 39] on span "Download PDF" at bounding box center [593, 38] width 40 height 5
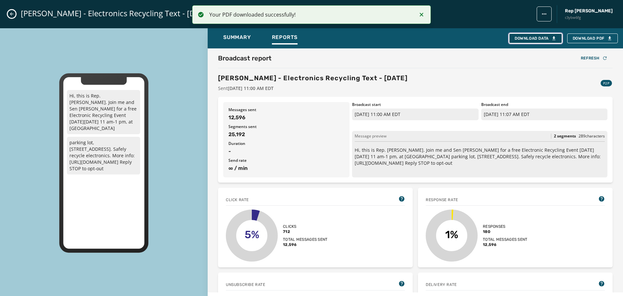
click at [530, 40] on div "Download Data" at bounding box center [536, 38] width 42 height 5
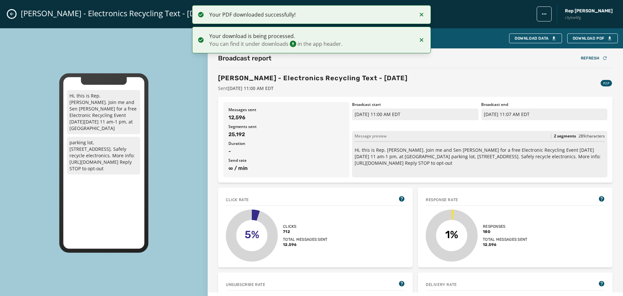
click at [9, 14] on icon "Close admin drawer" at bounding box center [11, 13] width 5 height 5
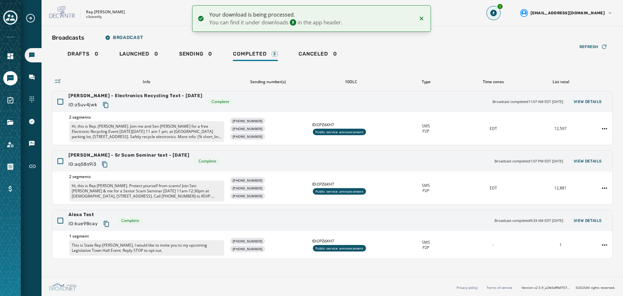
click at [499, 13] on button "3" at bounding box center [494, 13] width 12 height 12
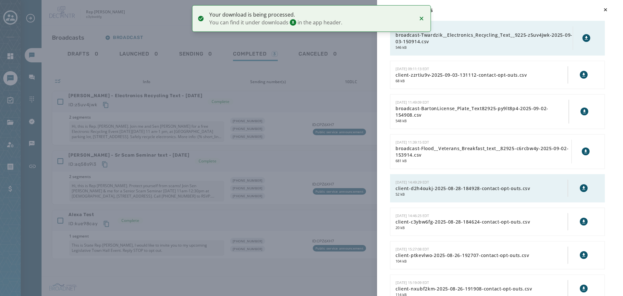
click at [584, 39] on icon at bounding box center [586, 37] width 5 height 5
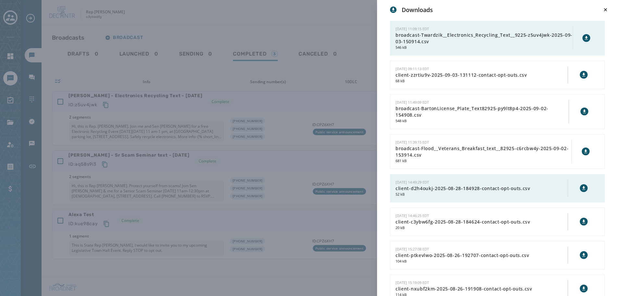
click at [315, 24] on div "Downloads 9/3/2025 - 11:09:15 EDT broadcast-Twardzik__Electronics_Recycling_Tex…" at bounding box center [311, 148] width 623 height 296
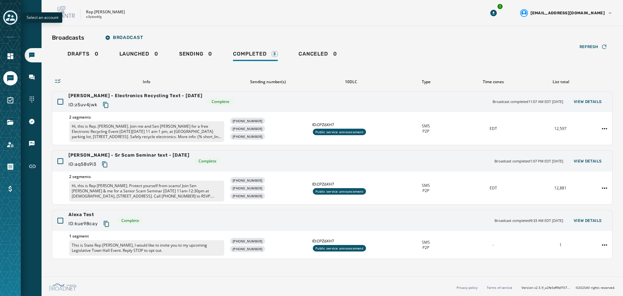
click at [12, 20] on icon "Toggle account select drawer" at bounding box center [10, 17] width 9 height 6
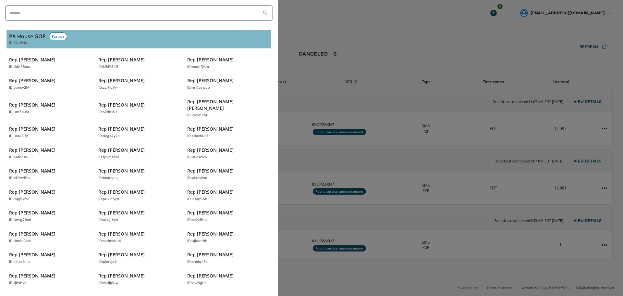
click at [44, 39] on h3 "PA House GOP" at bounding box center [27, 36] width 37 height 8
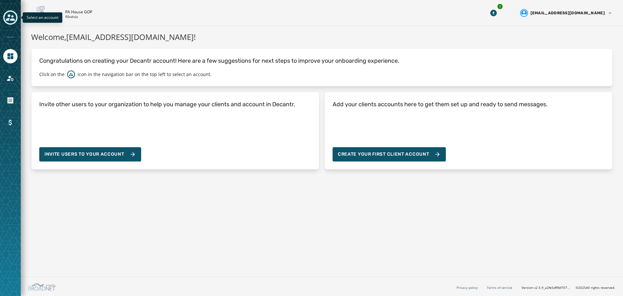
click at [6, 20] on icon "Toggle account select drawer" at bounding box center [10, 17] width 9 height 9
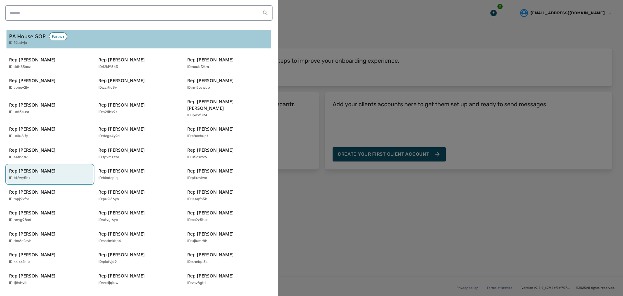
click at [35, 167] on p "Rep [PERSON_NAME]" at bounding box center [32, 170] width 46 height 6
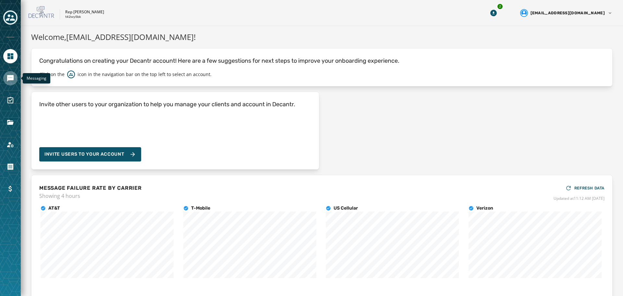
click at [12, 76] on icon "Navigate to Messaging" at bounding box center [10, 78] width 6 height 6
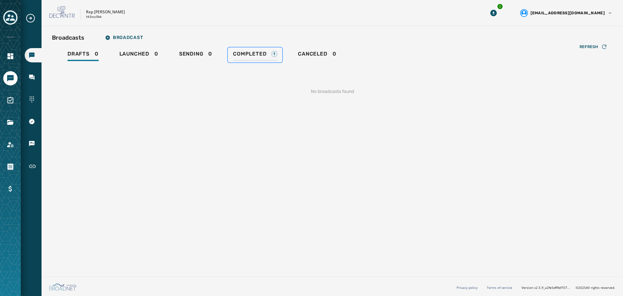
click at [228, 53] on link "Completed 1" at bounding box center [255, 54] width 55 height 15
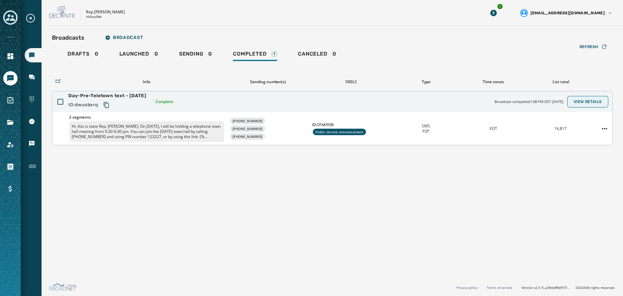
click at [598, 101] on span "View Details" at bounding box center [588, 101] width 28 height 5
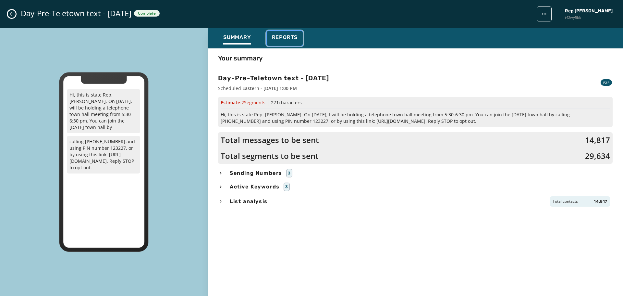
click at [277, 38] on span "Reports" at bounding box center [285, 37] width 26 height 6
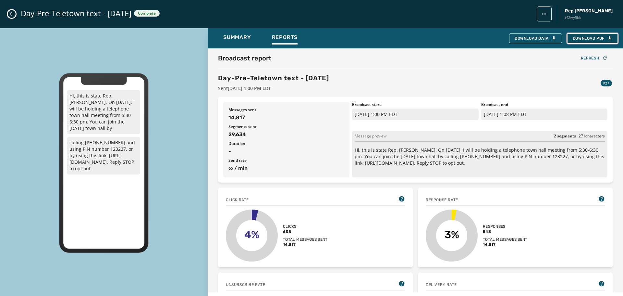
click at [596, 40] on span "Download PDF" at bounding box center [593, 38] width 40 height 5
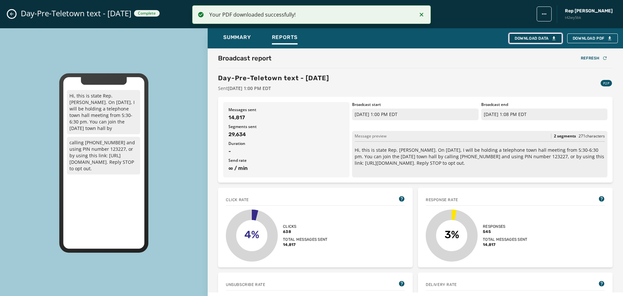
click at [526, 37] on div "Download Data" at bounding box center [536, 38] width 42 height 5
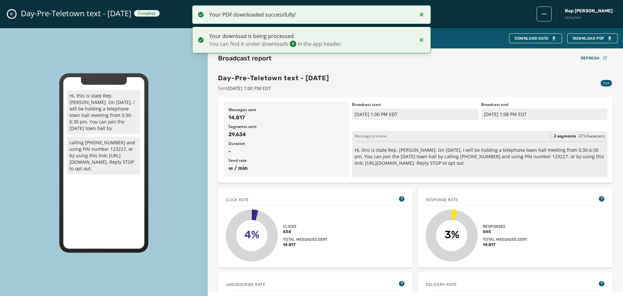
click at [13, 12] on icon "Close admin drawer" at bounding box center [11, 13] width 5 height 5
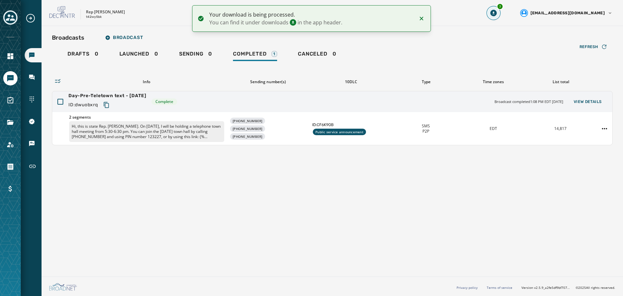
click at [497, 12] on icon "Download Menu" at bounding box center [493, 13] width 6 height 6
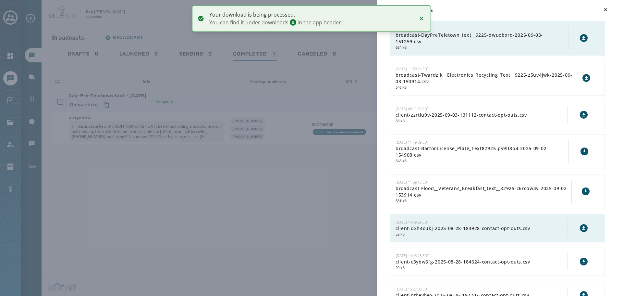
click at [581, 39] on icon at bounding box center [583, 37] width 5 height 5
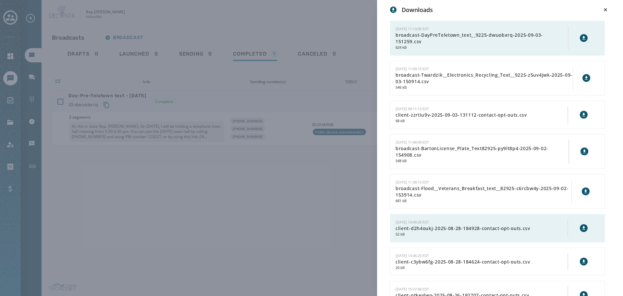
drag, startPoint x: 189, startPoint y: 26, endPoint x: 181, endPoint y: 26, distance: 7.8
click at [189, 26] on div "Downloads 9/3/2025 - 11:13:00 EDT broadcast-DayPreTeletown_text__9225-dwuobxrq-…" at bounding box center [311, 148] width 623 height 296
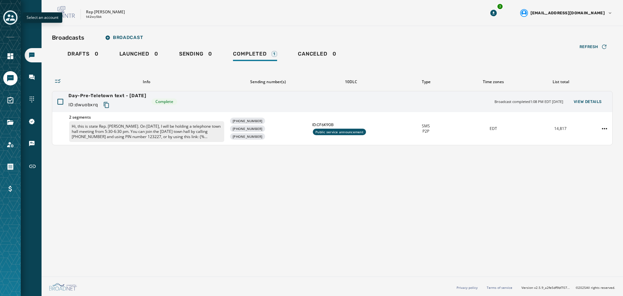
click at [10, 19] on icon "Toggle account select drawer" at bounding box center [10, 17] width 9 height 6
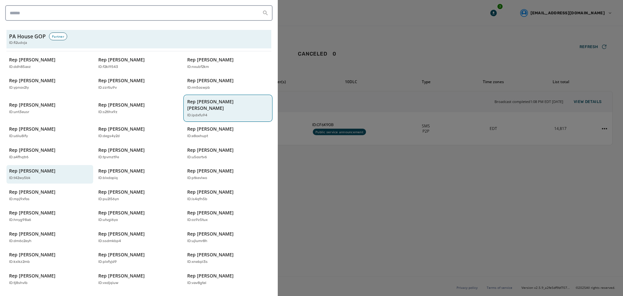
click at [195, 113] on button "Rep [PERSON_NAME] [PERSON_NAME] ID: ipdxfu94" at bounding box center [228, 108] width 87 height 25
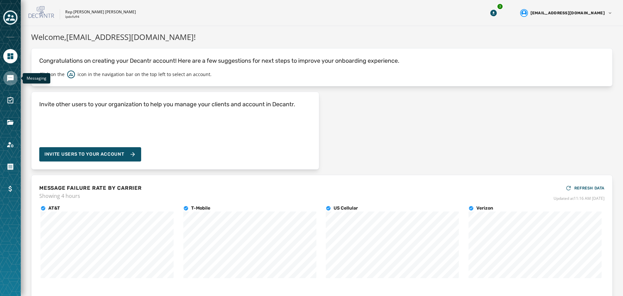
click at [9, 78] on icon "Navigate to Messaging" at bounding box center [10, 78] width 6 height 6
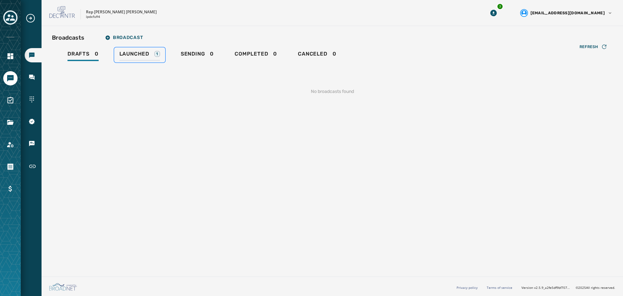
click at [136, 54] on span "Launched" at bounding box center [134, 54] width 30 height 6
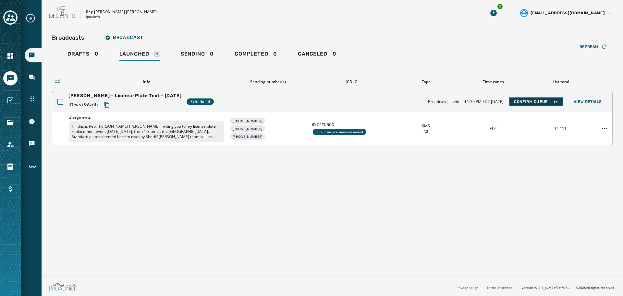
click at [534, 104] on span "Confirm Queue" at bounding box center [536, 101] width 44 height 5
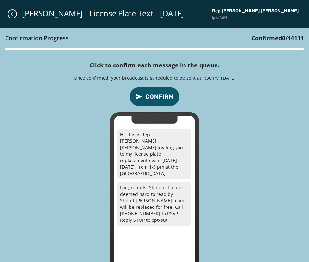
drag, startPoint x: 279, startPoint y: 98, endPoint x: 271, endPoint y: 98, distance: 7.5
click at [278, 98] on div "Confirmation Progress Confirmed 0 / 14111 Click to confirm each message in the …" at bounding box center [154, 159] width 309 height 262
click at [150, 100] on span "Confirm" at bounding box center [159, 96] width 29 height 9
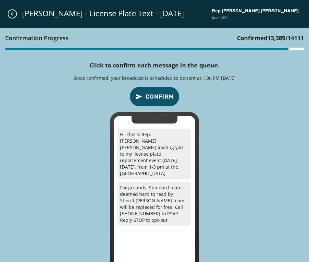
drag, startPoint x: 234, startPoint y: 98, endPoint x: 229, endPoint y: 99, distance: 4.3
click at [234, 98] on div "Confirmation Progress Confirmed 13,389 / 14111 Click to confirm each message in…" at bounding box center [154, 159] width 309 height 262
click at [167, 100] on span "Confirm" at bounding box center [159, 96] width 29 height 9
click at [207, 96] on div "Confirmation Progress Confirmed 14,111 / 14111 Click to confirm each message in…" at bounding box center [154, 159] width 309 height 262
click at [9, 14] on button "Close admin drawer" at bounding box center [12, 13] width 9 height 9
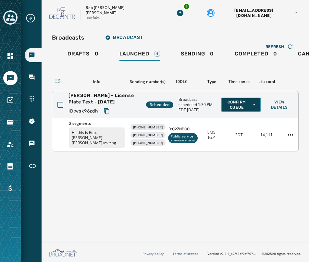
click at [249, 106] on span "Confirm Queue" at bounding box center [240, 105] width 29 height 10
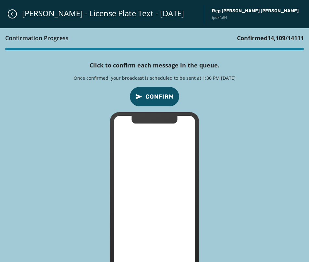
click at [161, 96] on span "Confirm" at bounding box center [159, 96] width 29 height 9
click at [150, 89] on button "Confirm" at bounding box center [154, 97] width 50 height 20
click at [13, 15] on icon "Close admin drawer" at bounding box center [12, 13] width 5 height 5
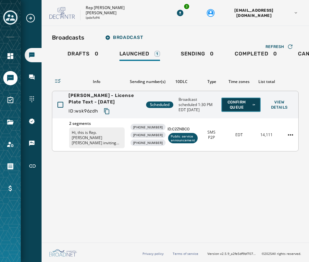
click at [241, 106] on span "Confirm Queue" at bounding box center [240, 105] width 29 height 10
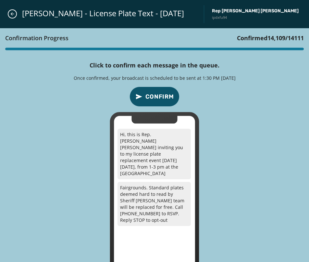
click at [150, 96] on span "Confirm" at bounding box center [159, 96] width 29 height 9
click at [162, 96] on span "Confirm" at bounding box center [159, 96] width 29 height 9
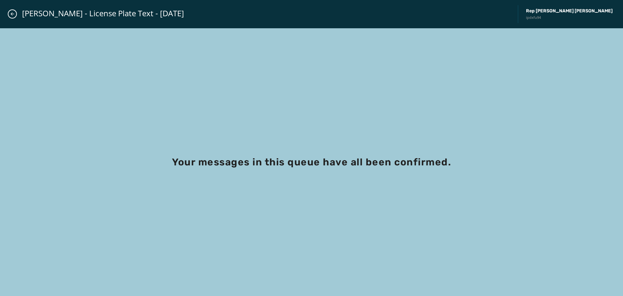
click at [11, 9] on div "Grimm-Krupa - License Plate Text - 9-3-25 Rep Charity Grimm Krupa ipdxfu94" at bounding box center [311, 14] width 623 height 28
click at [12, 12] on icon "Close admin drawer" at bounding box center [12, 13] width 5 height 5
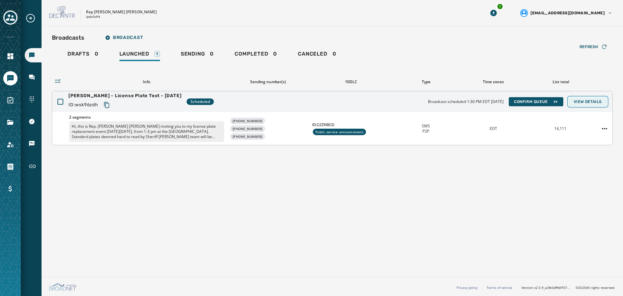
click at [601, 101] on span "View Details" at bounding box center [588, 101] width 28 height 5
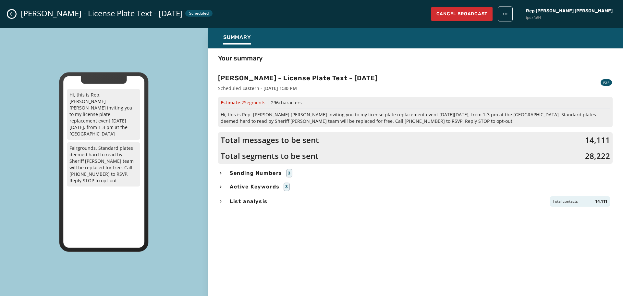
click at [273, 174] on span "Sending Numbers" at bounding box center [255, 173] width 55 height 8
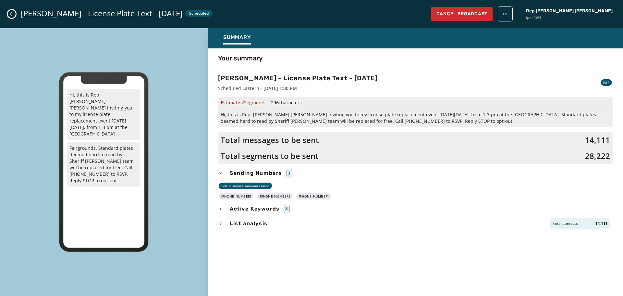
drag, startPoint x: 318, startPoint y: 197, endPoint x: 226, endPoint y: 196, distance: 91.5
click at [226, 196] on div "+1 724 216-9298 +1 724 216-9303 +1 724 216-9305" at bounding box center [415, 196] width 395 height 6
copy div "724 216-9298 +1 724 216-9303 +1 724 216-9305"
click at [479, 122] on span "Hi, this is Rep. [PERSON_NAME] [PERSON_NAME] inviting you to my license plate r…" at bounding box center [415, 117] width 389 height 13
drag, startPoint x: 478, startPoint y: 120, endPoint x: 221, endPoint y: 116, distance: 257.6
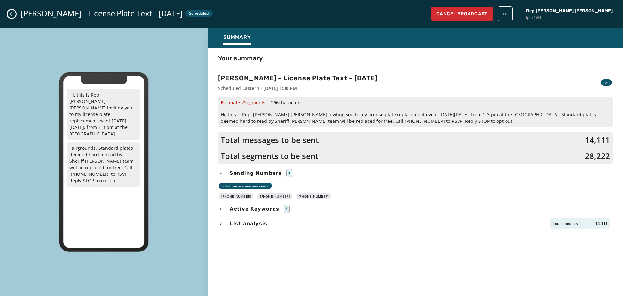
click at [221, 116] on span "Hi, this is Rep. [PERSON_NAME] [PERSON_NAME] inviting you to my license plate r…" at bounding box center [415, 117] width 389 height 13
copy span "Hi, this is Rep. [PERSON_NAME] [PERSON_NAME] inviting you to my license plate r…"
click at [10, 13] on icon "Close admin drawer" at bounding box center [11, 13] width 5 height 5
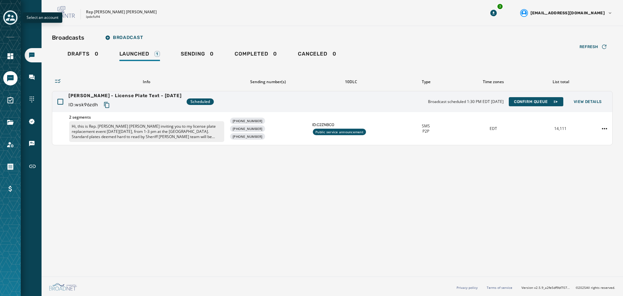
click at [9, 15] on icon "Toggle account select drawer" at bounding box center [10, 17] width 9 height 6
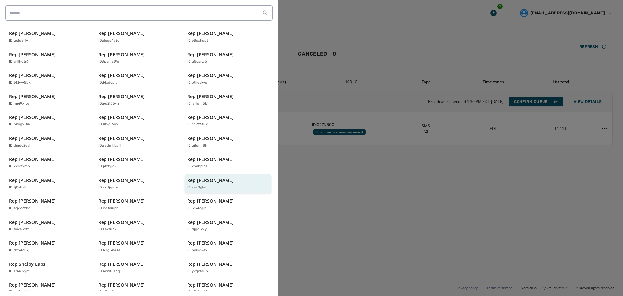
scroll to position [97, 0]
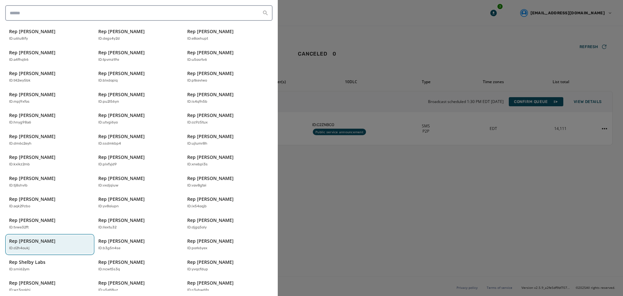
click at [33, 237] on p "Rep [PERSON_NAME]" at bounding box center [32, 240] width 46 height 6
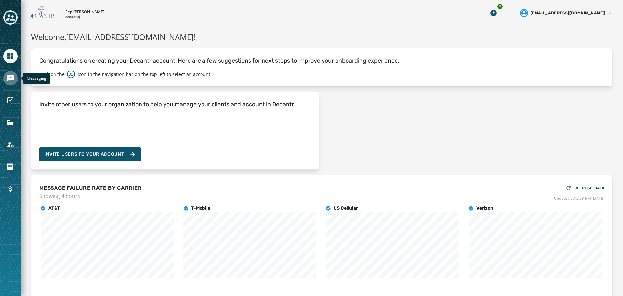
click at [7, 81] on icon "Navigate to Messaging" at bounding box center [10, 78] width 6 height 6
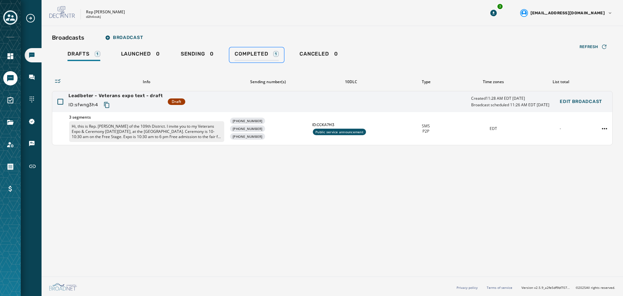
click at [247, 56] on span "Completed" at bounding box center [251, 54] width 33 height 6
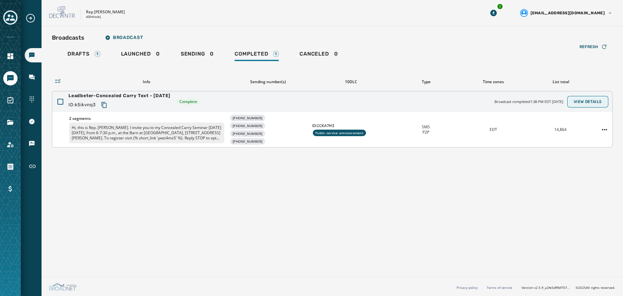
click at [593, 100] on span "View Details" at bounding box center [588, 101] width 28 height 5
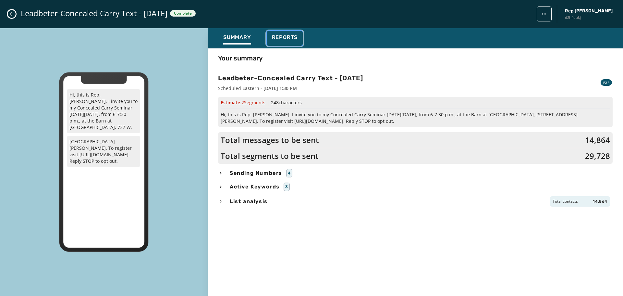
click at [285, 37] on span "Reports" at bounding box center [285, 37] width 26 height 6
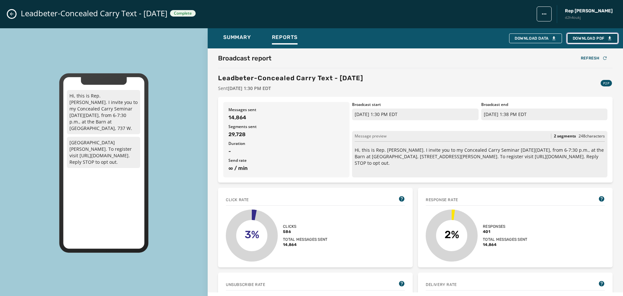
click at [600, 39] on span "Download PDF" at bounding box center [593, 38] width 40 height 5
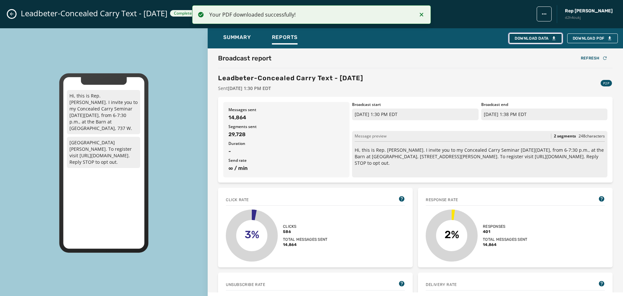
click at [515, 37] on div "Download Data" at bounding box center [536, 38] width 42 height 5
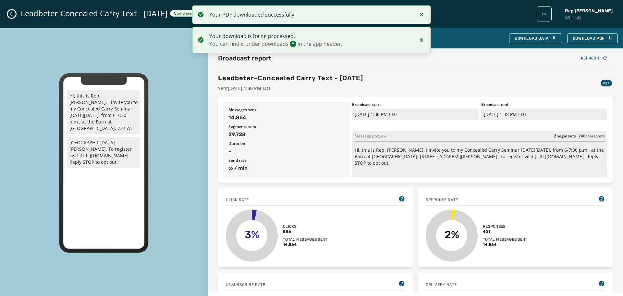
click at [17, 15] on div "Leadbeter-Concealed Carry Text - 9-2-25 Complete Rep Robert Leadbeter d2h4oukj" at bounding box center [311, 14] width 623 height 28
click at [8, 15] on button "Close admin drawer" at bounding box center [12, 14] width 8 height 8
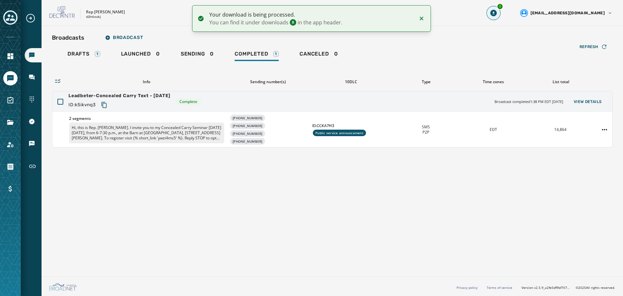
click at [497, 14] on icon "Download Menu" at bounding box center [493, 13] width 6 height 6
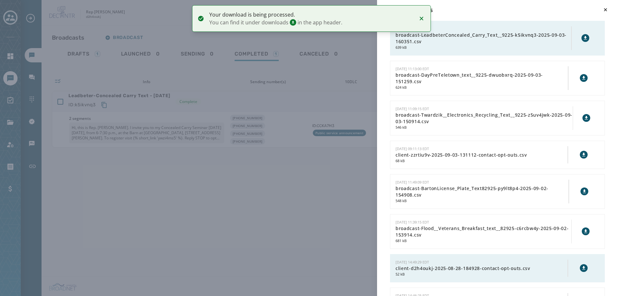
click at [583, 39] on icon at bounding box center [585, 37] width 5 height 5
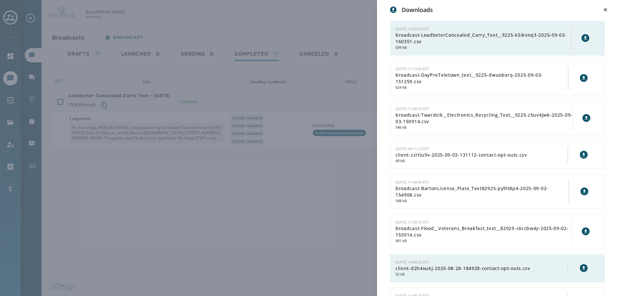
click at [347, 25] on div "Downloads 9/3/2025 - 12:03:52 EDT broadcast-LeadbeterConcealed_Carry_Text__9225…" at bounding box center [311, 148] width 623 height 296
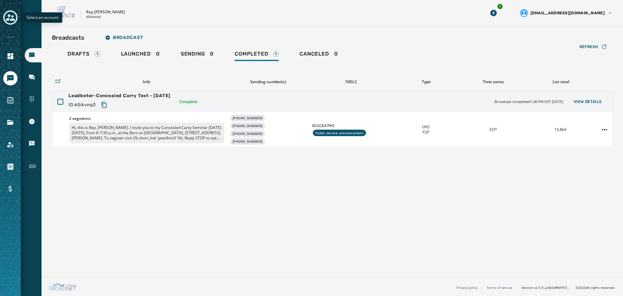
click at [8, 19] on icon "Toggle account select drawer" at bounding box center [10, 17] width 9 height 6
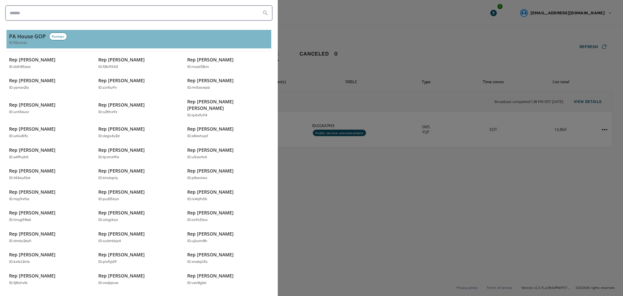
click at [16, 32] on button "PA House GOP Partner ID: fi2udvja" at bounding box center [138, 39] width 265 height 18
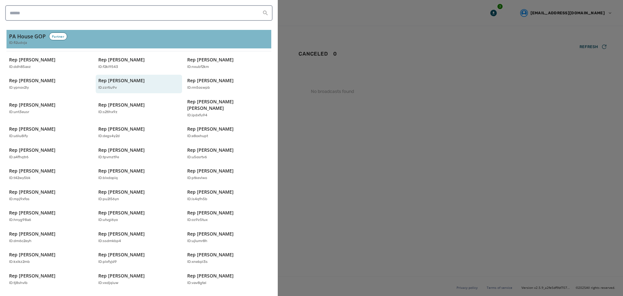
click at [23, 40] on h3 "PA House GOP" at bounding box center [27, 36] width 37 height 8
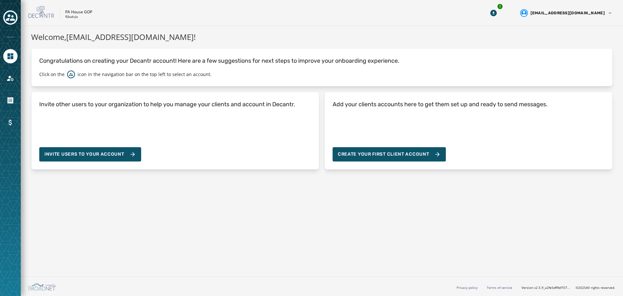
click at [566, 238] on div "Welcome, spugh@pahousegop.com ! Congratulations on creating your Decantr accoun…" at bounding box center [322, 150] width 602 height 248
click at [12, 17] on icon "Toggle account select drawer" at bounding box center [10, 17] width 9 height 6
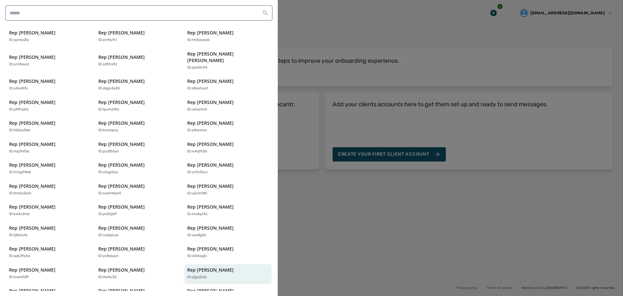
scroll to position [130, 0]
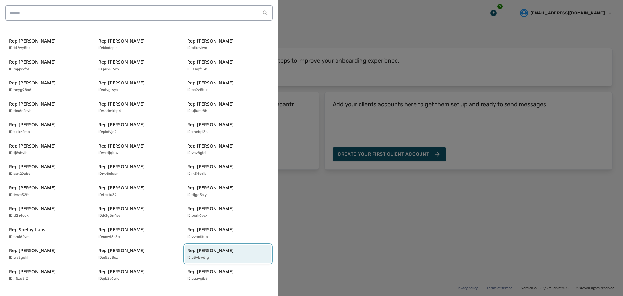
click at [215, 247] on p "Rep [PERSON_NAME]" at bounding box center [210, 250] width 46 height 6
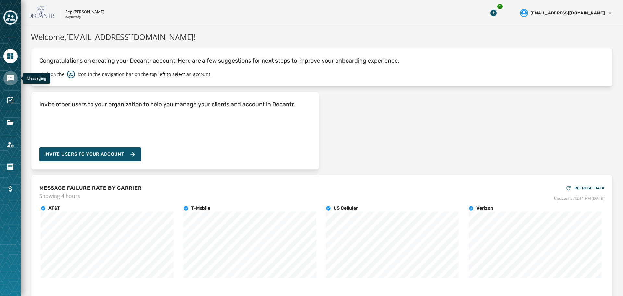
click at [10, 82] on link "Navigate to Messaging" at bounding box center [10, 78] width 14 height 14
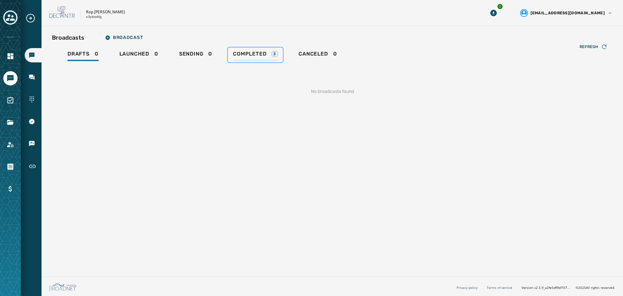
click at [250, 54] on span "Completed" at bounding box center [249, 54] width 33 height 6
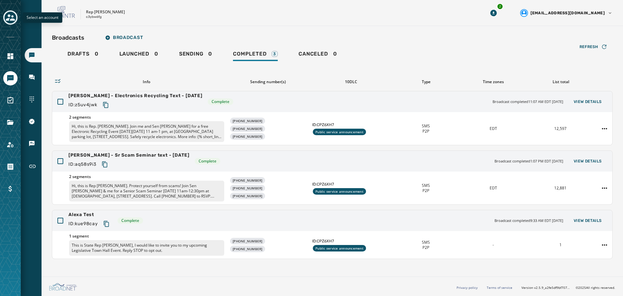
click at [11, 18] on icon "Toggle account select drawer" at bounding box center [10, 17] width 9 height 9
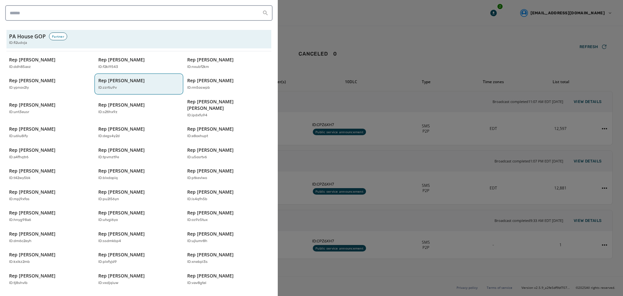
click at [121, 87] on div "ID: zzrtiu9v" at bounding box center [135, 88] width 75 height 6
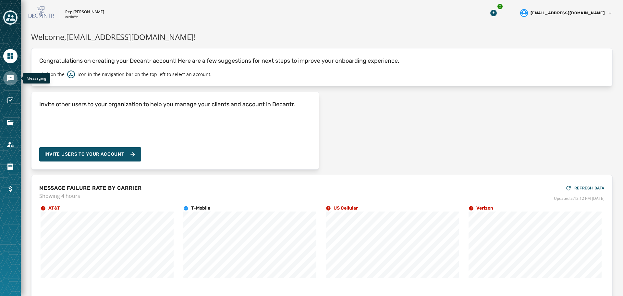
click at [9, 73] on link "Navigate to Messaging" at bounding box center [10, 78] width 14 height 14
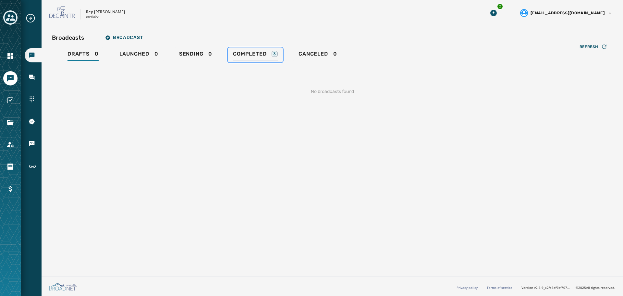
click at [252, 54] on span "Completed" at bounding box center [249, 54] width 33 height 6
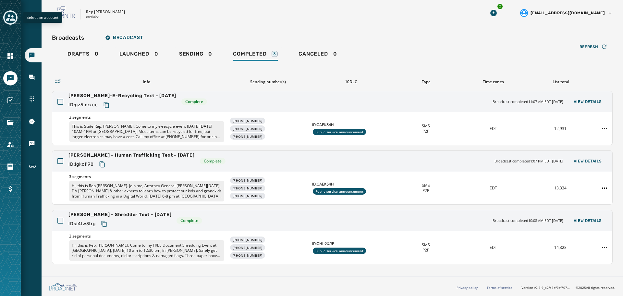
click at [14, 18] on icon "Toggle account select drawer" at bounding box center [10, 17] width 9 height 9
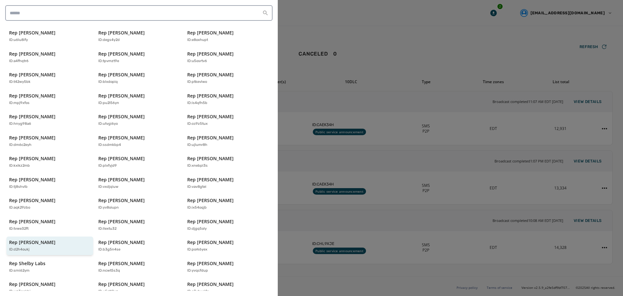
scroll to position [130, 0]
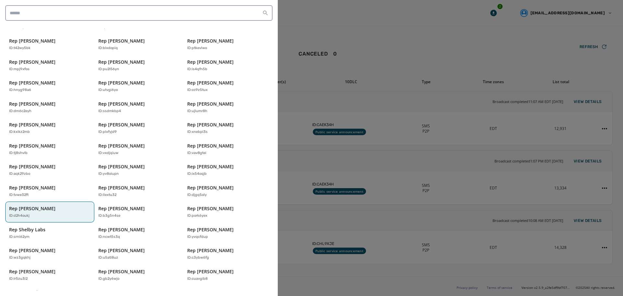
click at [46, 206] on div "Rep Robert Leadbeter ID: d2h4oukj" at bounding box center [46, 211] width 75 height 13
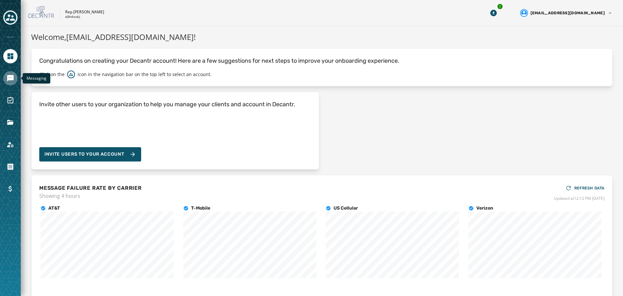
click at [10, 82] on link "Navigate to Messaging" at bounding box center [10, 78] width 14 height 14
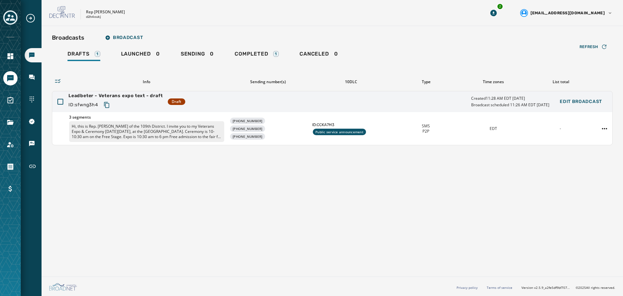
click at [6, 17] on div "Toggle account select drawer" at bounding box center [11, 18] width 12 height 12
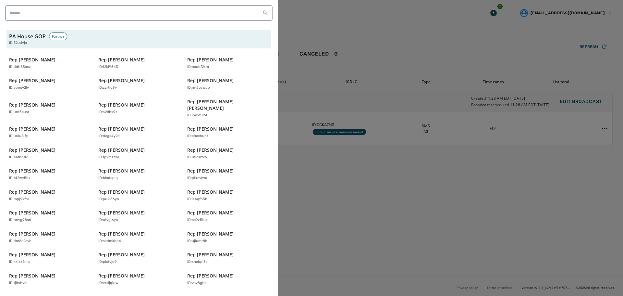
click at [366, 187] on div at bounding box center [311, 148] width 623 height 296
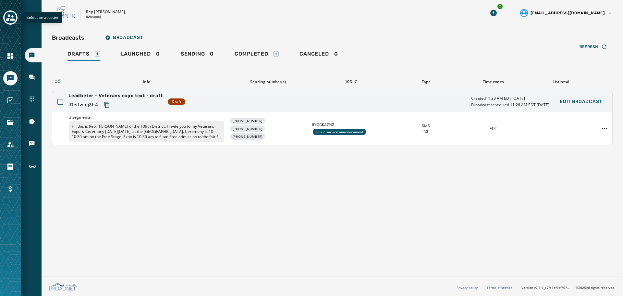
click at [6, 18] on div "Toggle account select drawer" at bounding box center [11, 18] width 12 height 12
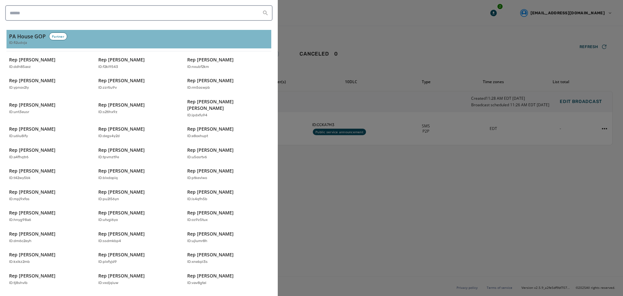
click at [17, 34] on h3 "PA House GOP" at bounding box center [27, 36] width 37 height 8
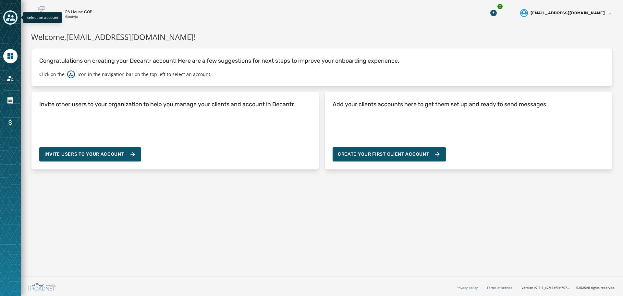
click at [12, 20] on icon "Toggle account select drawer" at bounding box center [10, 17] width 9 height 6
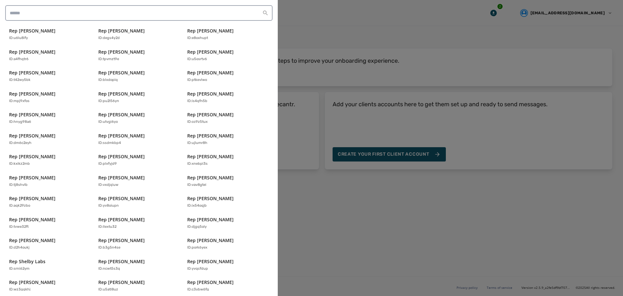
scroll to position [139, 0]
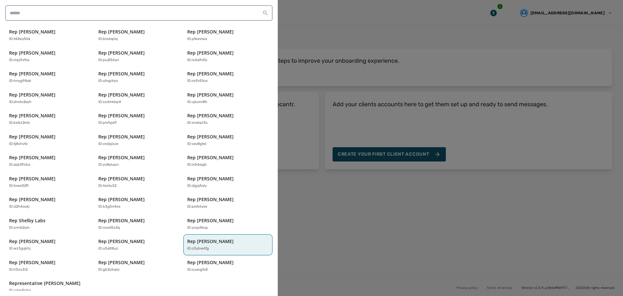
click at [207, 238] on p "Rep [PERSON_NAME]" at bounding box center [210, 241] width 46 height 6
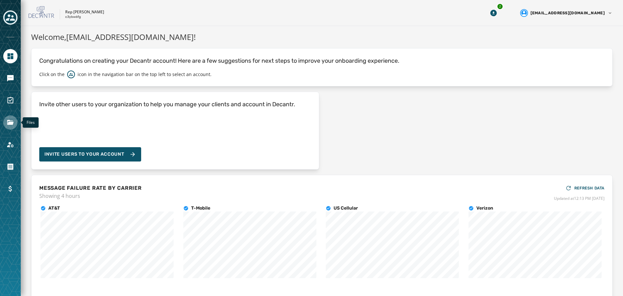
click at [11, 122] on icon "Navigate to Files" at bounding box center [10, 122] width 6 height 5
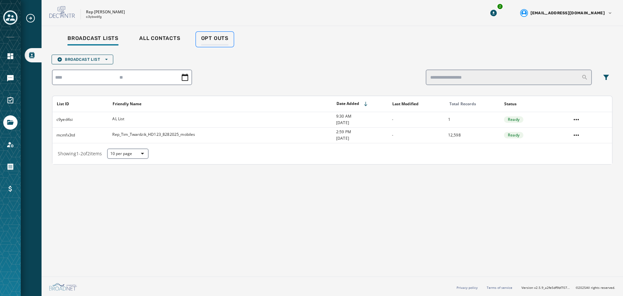
click at [209, 34] on link "Opt Outs" at bounding box center [215, 39] width 38 height 15
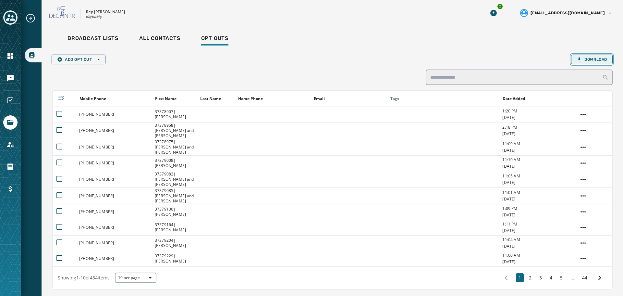
click at [589, 59] on span "Download" at bounding box center [592, 59] width 30 height 5
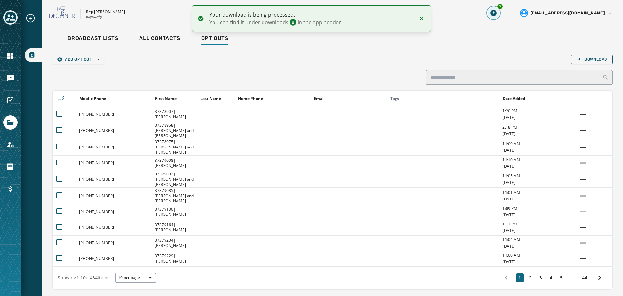
click at [497, 14] on icon "Download Menu" at bounding box center [493, 13] width 6 height 6
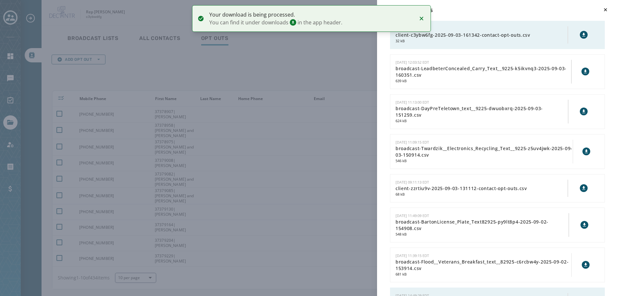
click at [581, 36] on icon at bounding box center [583, 34] width 5 height 5
click at [92, 14] on div "Downloads 9/3/2025 - 12:13:43 EDT client-c3ybw6fg-2025-09-03-161342-contact-opt…" at bounding box center [311, 148] width 623 height 296
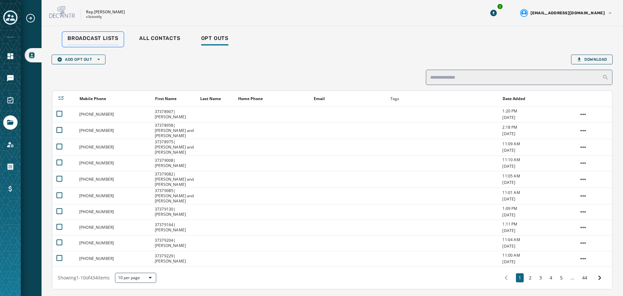
click at [79, 39] on span "Broadcast Lists" at bounding box center [92, 38] width 51 height 6
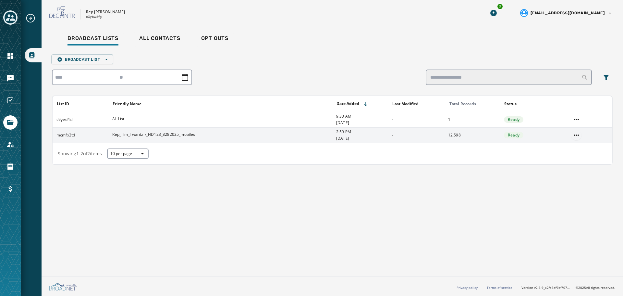
click at [577, 135] on html "Broadcast Lists Skip To Main Content Rep Tim Twardzik c3ybw6fg 3 spugh@pahouseg…" at bounding box center [311, 148] width 623 height 296
click at [573, 157] on div "Delete list" at bounding box center [576, 158] width 29 height 10
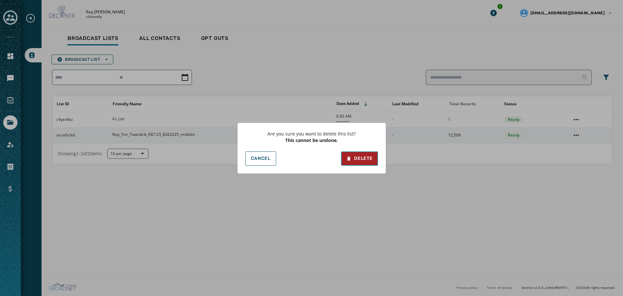
click at [359, 159] on div "Delete" at bounding box center [359, 158] width 26 height 6
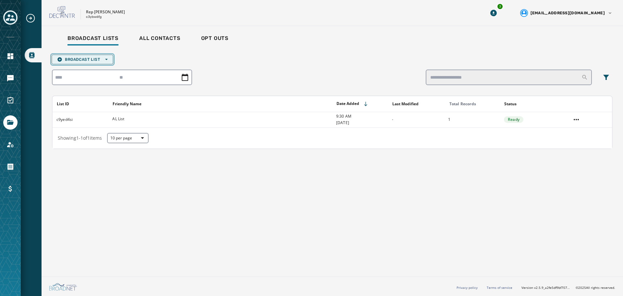
click at [95, 61] on span "Broadcast List Open options" at bounding box center [82, 59] width 51 height 5
click at [90, 67] on span "Upload List" at bounding box center [82, 69] width 51 height 5
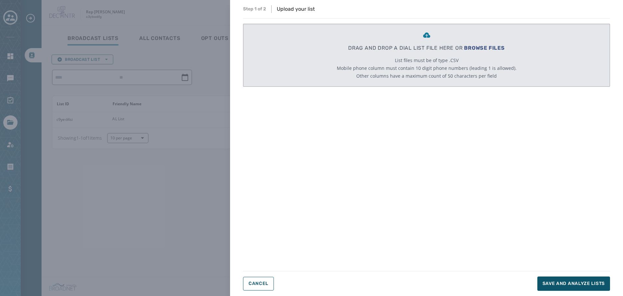
click at [481, 47] on span "BROWSE FILES" at bounding box center [484, 48] width 41 height 6
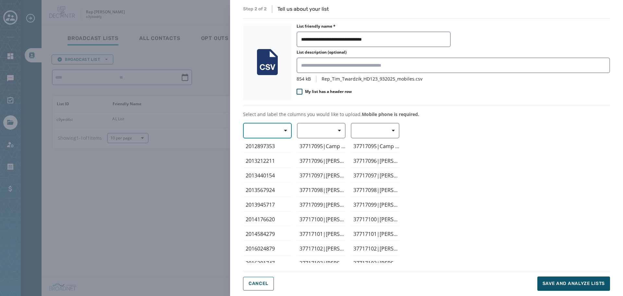
click at [283, 135] on span "button" at bounding box center [283, 130] width 16 height 13
click at [278, 143] on span "Mobile Phone" at bounding box center [266, 145] width 30 height 6
click at [343, 135] on span "button" at bounding box center [337, 130] width 16 height 13
click at [328, 169] on span "First Name" at bounding box center [320, 168] width 30 height 6
click at [567, 283] on span "Save and analyze lists" at bounding box center [573, 283] width 62 height 6
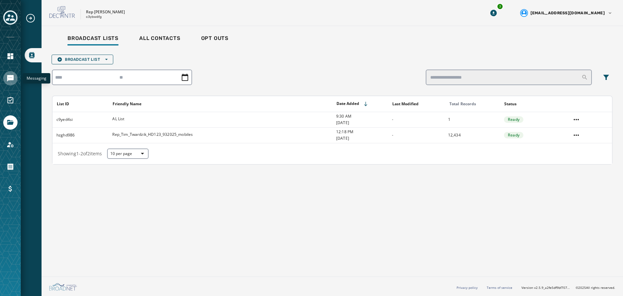
click at [9, 79] on icon "Navigate to Messaging" at bounding box center [10, 78] width 6 height 6
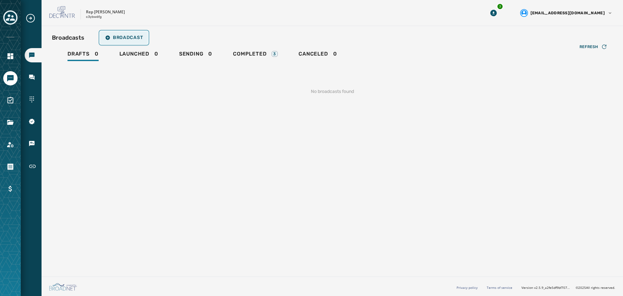
click at [125, 36] on span "Broadcast" at bounding box center [124, 37] width 38 height 5
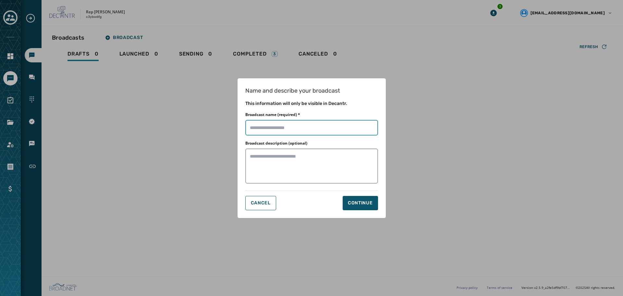
click at [300, 129] on input "Broadcast name (required) *" at bounding box center [311, 128] width 133 height 16
type input "**********"
click at [363, 208] on button "Continue" at bounding box center [360, 203] width 35 height 14
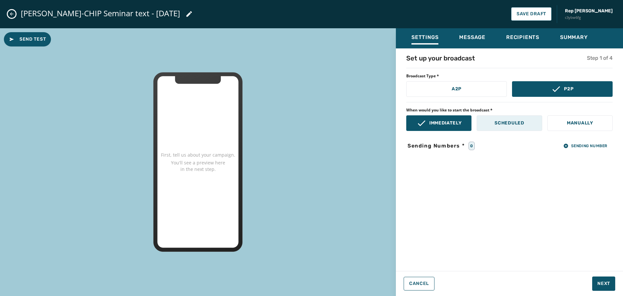
click at [497, 126] on p "Scheduled" at bounding box center [509, 123] width 30 height 6
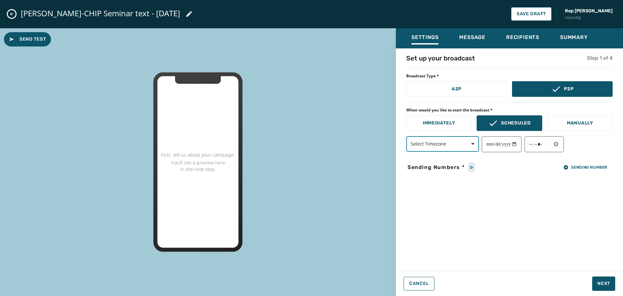
click at [470, 143] on span "button" at bounding box center [471, 143] width 16 height 13
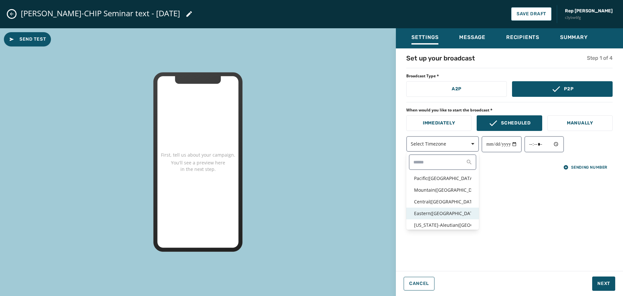
click at [439, 210] on p "Eastern ( [GEOGRAPHIC_DATA] / [GEOGRAPHIC_DATA] )" at bounding box center [442, 213] width 57 height 6
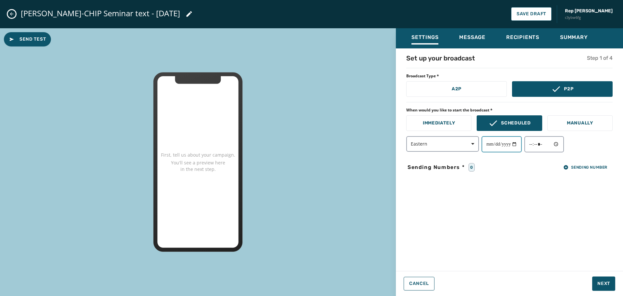
click at [518, 146] on input "date" at bounding box center [501, 144] width 40 height 16
type input "**********"
click at [563, 144] on input "time" at bounding box center [544, 144] width 40 height 16
type input "*****"
click at [595, 168] on span "Sending Number" at bounding box center [585, 166] width 44 height 5
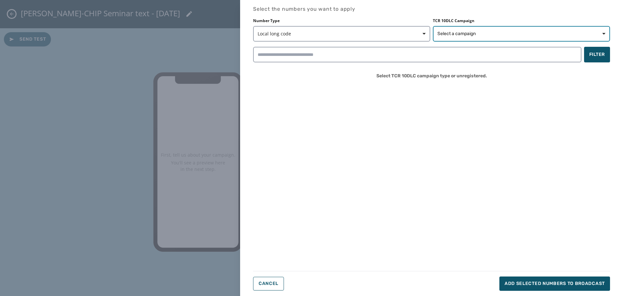
click at [457, 36] on span "Select a campaign" at bounding box center [456, 33] width 38 height 6
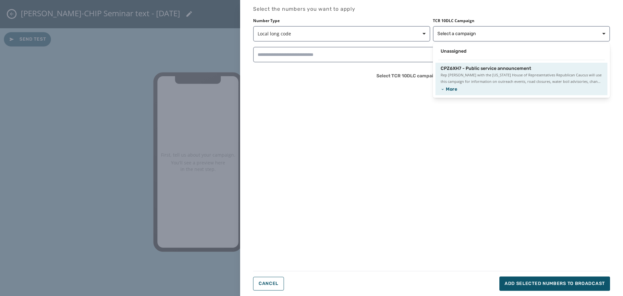
click at [441, 71] on span "CPZ6XH7 - Public service announcement" at bounding box center [486, 68] width 91 height 6
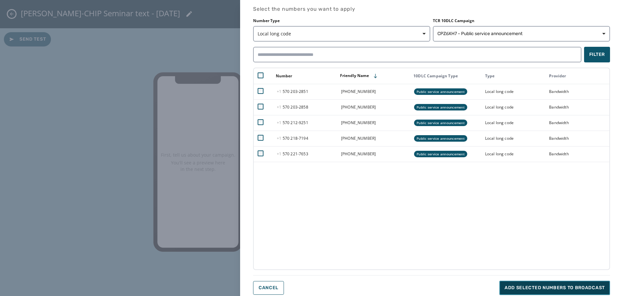
click at [539, 290] on span "Add selected numbers to broadcast" at bounding box center [555, 287] width 100 height 6
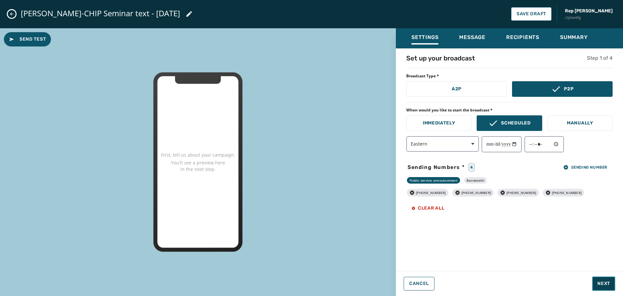
click at [599, 282] on span "Next" at bounding box center [603, 283] width 13 height 6
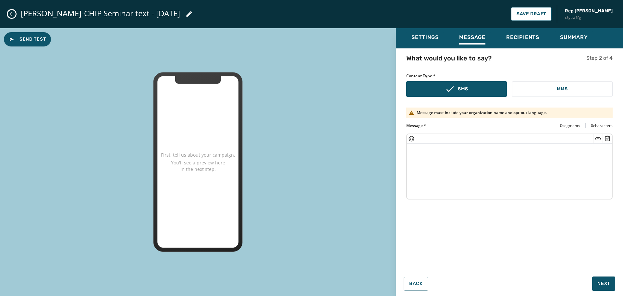
click at [427, 150] on textarea at bounding box center [509, 169] width 205 height 53
paste textarea "**********"
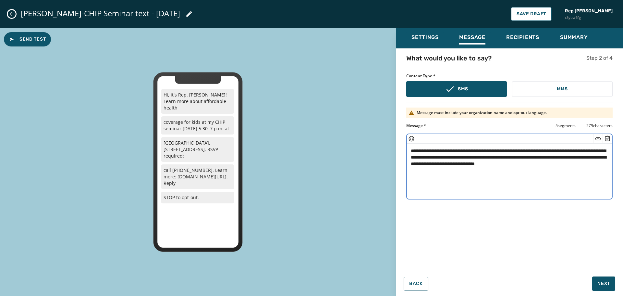
drag, startPoint x: 555, startPoint y: 164, endPoint x: 498, endPoint y: 166, distance: 57.1
click at [498, 166] on textarea "**********" at bounding box center [509, 169] width 205 height 53
click at [597, 140] on icon "Insert Short Link" at bounding box center [598, 138] width 6 height 6
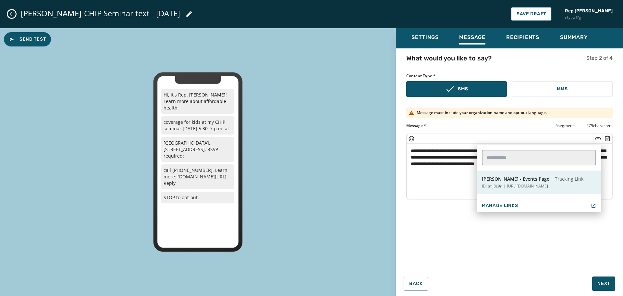
click at [529, 187] on p "ID: tmj8z9ri | https://www.reptimtwardzik.com/events" at bounding box center [515, 185] width 66 height 5
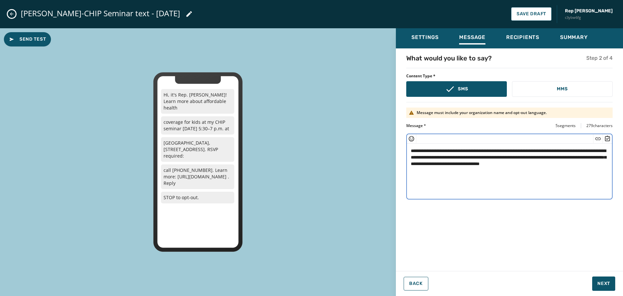
click at [408, 149] on textarea "**********" at bounding box center [509, 169] width 205 height 53
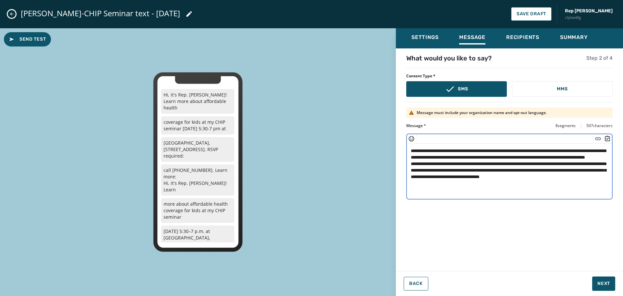
click at [597, 138] on icon "Insert Short Link" at bounding box center [598, 138] width 6 height 6
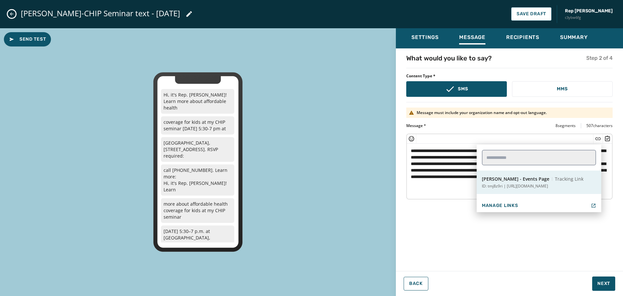
click at [526, 184] on p "ID: tmj8z9ri | https://www.reptimtwardzik.com/events" at bounding box center [515, 185] width 66 height 5
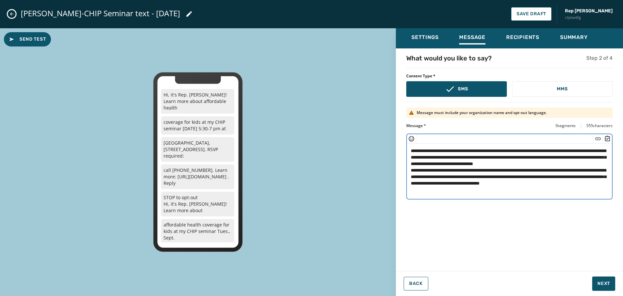
click at [409, 170] on textarea "**********" at bounding box center [509, 169] width 205 height 53
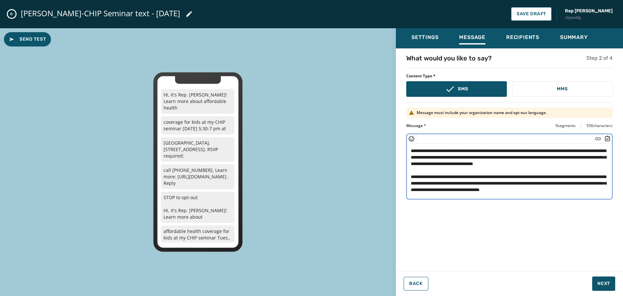
drag, startPoint x: 607, startPoint y: 190, endPoint x: 428, endPoint y: 171, distance: 180.1
click at [428, 171] on textarea "**********" at bounding box center [509, 169] width 205 height 53
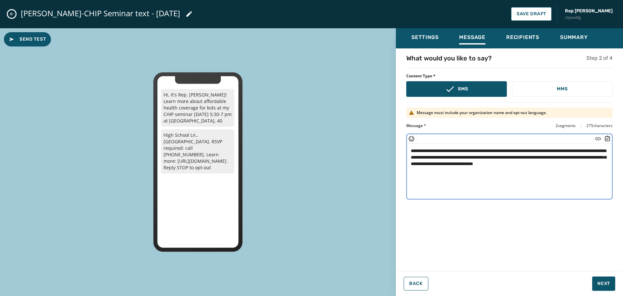
type textarea "**********"
click at [531, 234] on div "**********" at bounding box center [509, 158] width 227 height 208
click at [604, 284] on span "Next" at bounding box center [603, 283] width 13 height 6
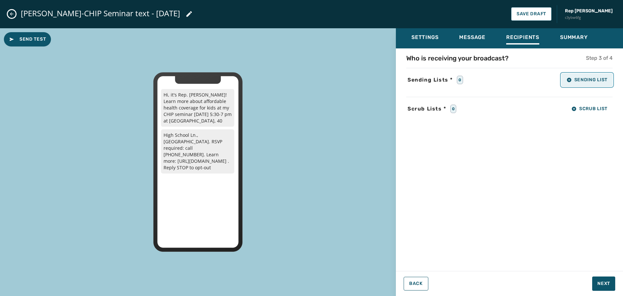
click at [593, 77] on button "Sending List" at bounding box center [586, 79] width 51 height 13
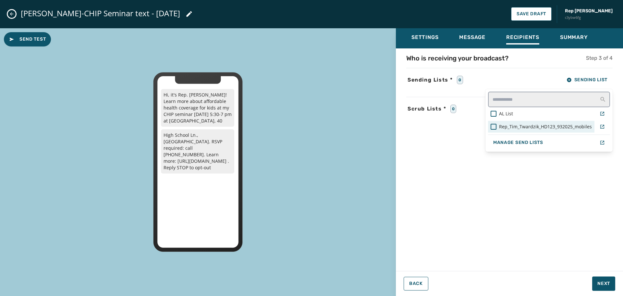
click at [538, 128] on span "Rep_Tim_Twardzik_HD123_932025_mobiles" at bounding box center [545, 126] width 93 height 6
click at [601, 281] on div "Settings Message Recipients Summary Who is receiving your broadcast? Step 3 of …" at bounding box center [509, 159] width 227 height 262
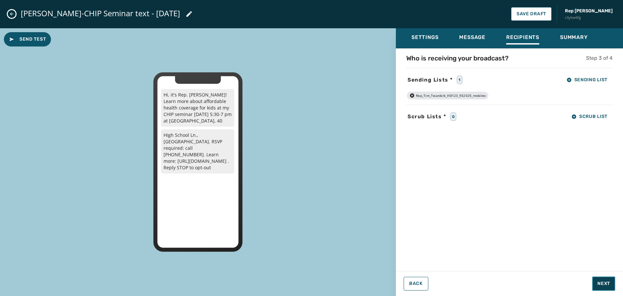
click at [605, 283] on span "Next" at bounding box center [603, 283] width 13 height 6
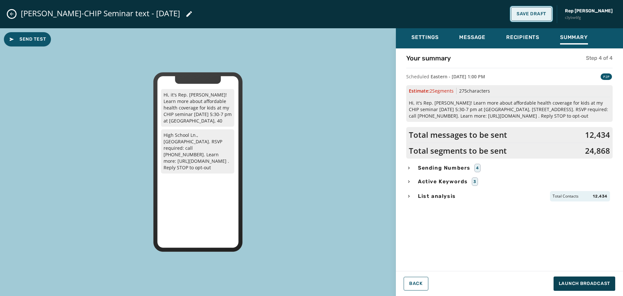
click at [537, 14] on span "Save Draft" at bounding box center [532, 13] width 30 height 5
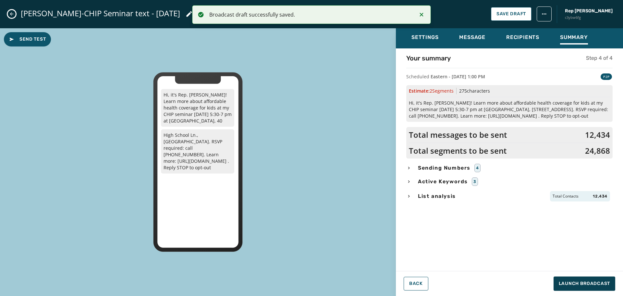
click at [12, 17] on button "Close admin drawer" at bounding box center [12, 14] width 8 height 8
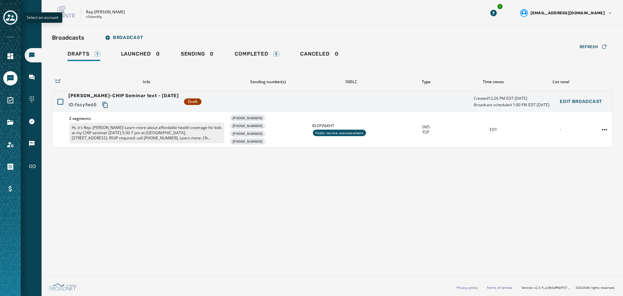
click at [11, 17] on icon "Toggle account select drawer" at bounding box center [10, 17] width 9 height 9
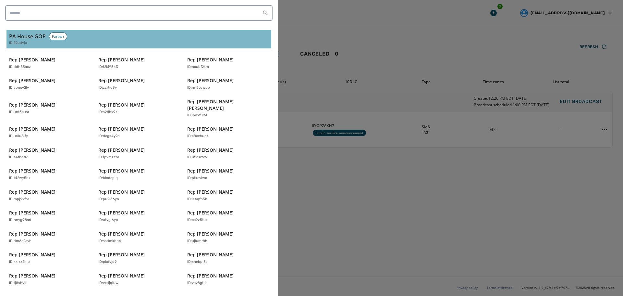
click at [28, 35] on h3 "PA House GOP" at bounding box center [27, 36] width 37 height 8
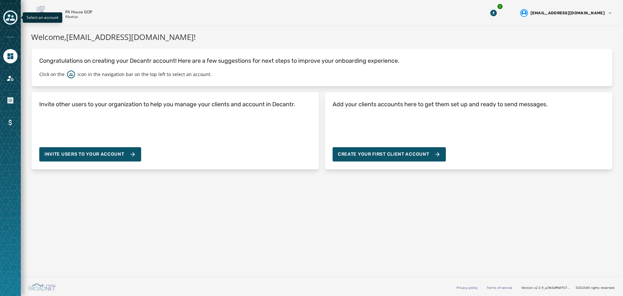
click at [14, 17] on icon "Toggle account select drawer" at bounding box center [10, 17] width 9 height 9
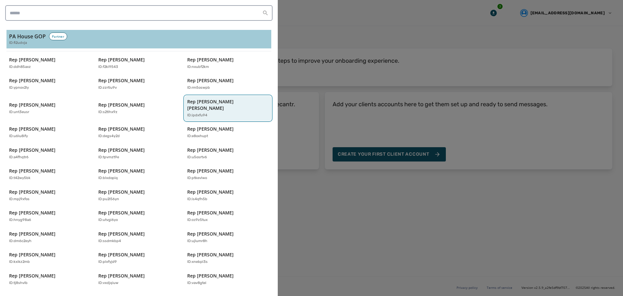
click at [213, 105] on div "Rep [PERSON_NAME] [PERSON_NAME] ID: ipdxfu94" at bounding box center [224, 108] width 75 height 20
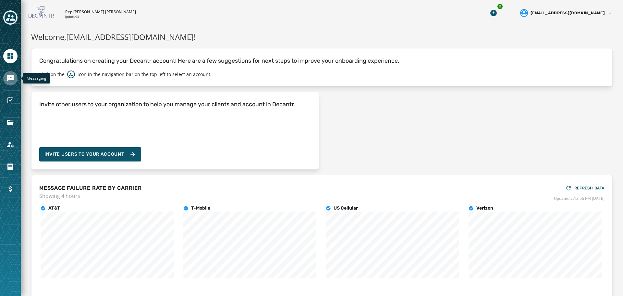
click at [12, 77] on icon "Navigate to Messaging" at bounding box center [10, 78] width 6 height 6
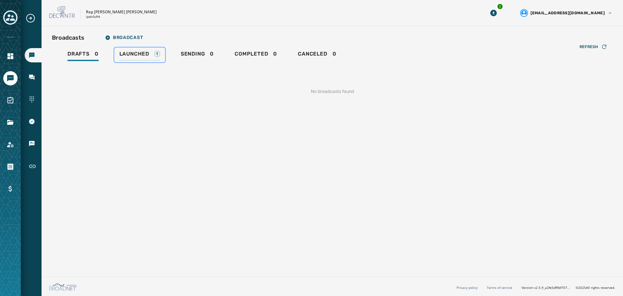
click at [133, 53] on span "Launched" at bounding box center [134, 54] width 30 height 6
click at [189, 54] on span "Sending" at bounding box center [191, 54] width 24 height 6
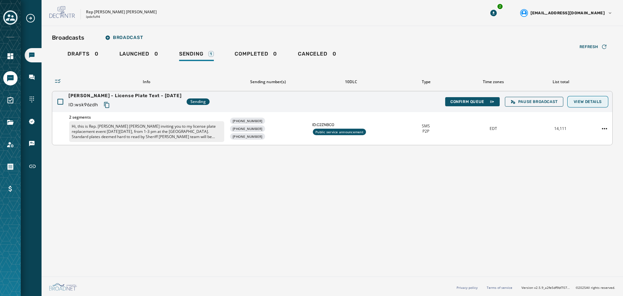
click at [594, 101] on span "View Details" at bounding box center [588, 101] width 28 height 5
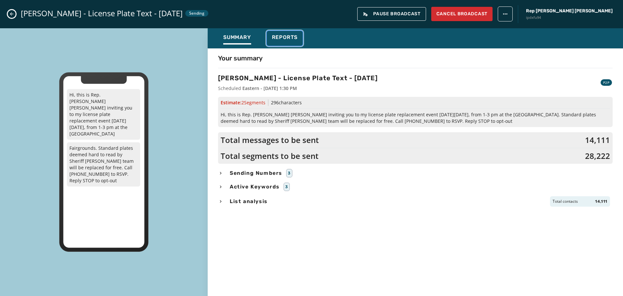
click at [285, 33] on button "Reports" at bounding box center [285, 38] width 36 height 15
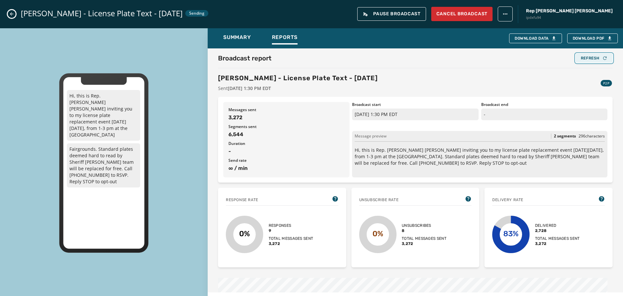
click at [581, 56] on div "Refresh" at bounding box center [594, 57] width 27 height 5
click at [596, 61] on button "Refresh" at bounding box center [594, 58] width 37 height 9
click at [581, 60] on div "Refresh" at bounding box center [594, 57] width 27 height 5
click at [586, 61] on button "Refresh" at bounding box center [594, 58] width 37 height 9
click at [590, 58] on div "Refresh" at bounding box center [594, 57] width 27 height 5
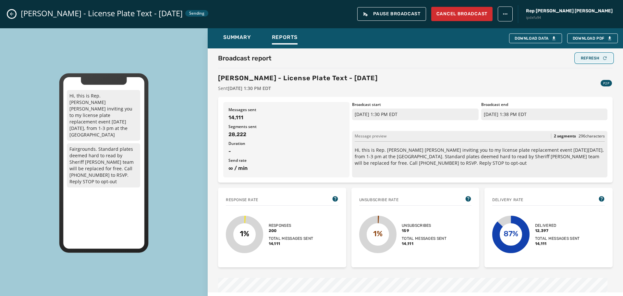
click at [590, 58] on div "Refresh" at bounding box center [594, 57] width 27 height 5
click at [583, 61] on button "Refresh" at bounding box center [594, 58] width 37 height 9
click at [587, 59] on div "Refresh" at bounding box center [594, 57] width 27 height 5
click at [590, 62] on button "Refresh" at bounding box center [594, 58] width 37 height 9
click at [9, 11] on button "Close admin drawer" at bounding box center [12, 14] width 8 height 8
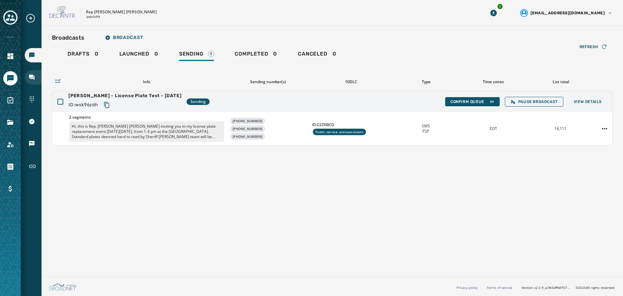
click at [33, 79] on icon "Navigate to Inbox" at bounding box center [32, 77] width 6 height 6
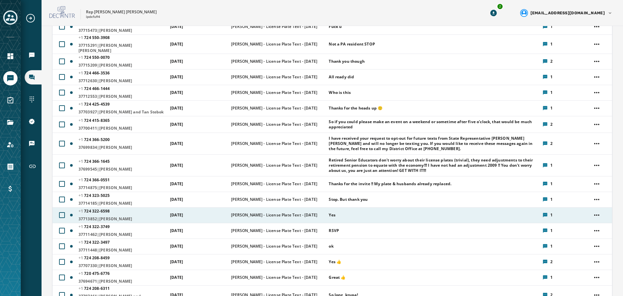
scroll to position [422, 0]
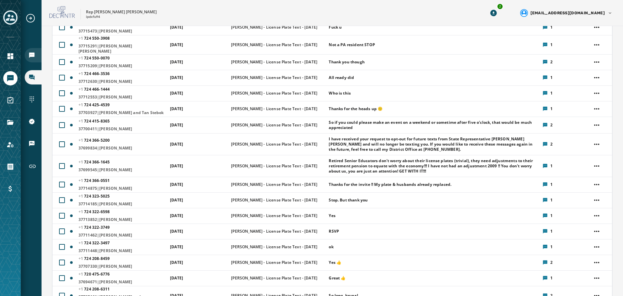
click at [32, 56] on icon "Navigate to Broadcasts" at bounding box center [32, 56] width 6 height 6
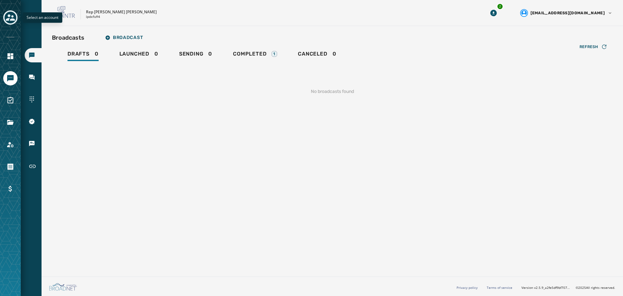
click at [13, 22] on div "Toggle account select drawer" at bounding box center [11, 18] width 12 height 12
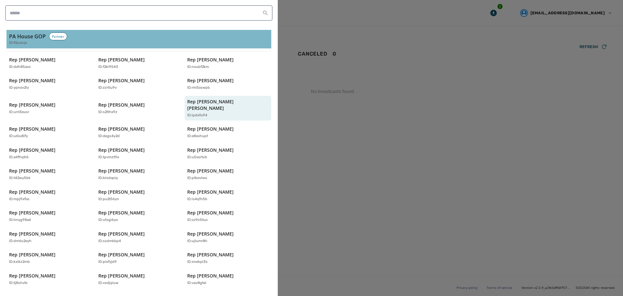
click at [17, 30] on button "PA House GOP Partner ID: fi2udvja" at bounding box center [138, 39] width 265 height 18
